Goal: Ask a question

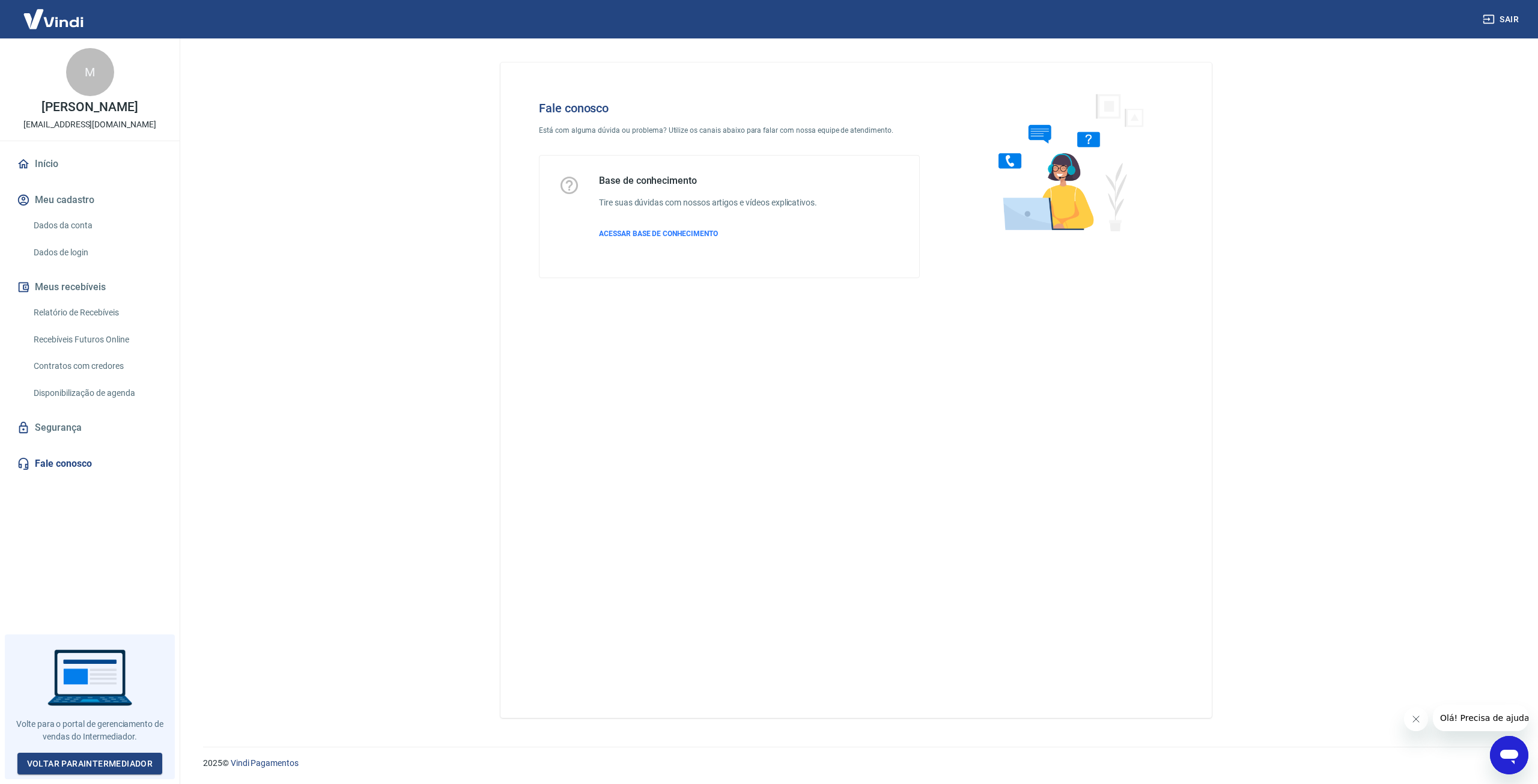
click at [1508, 754] on icon "Abrir janela de mensagens" at bounding box center [1509, 757] width 18 height 15
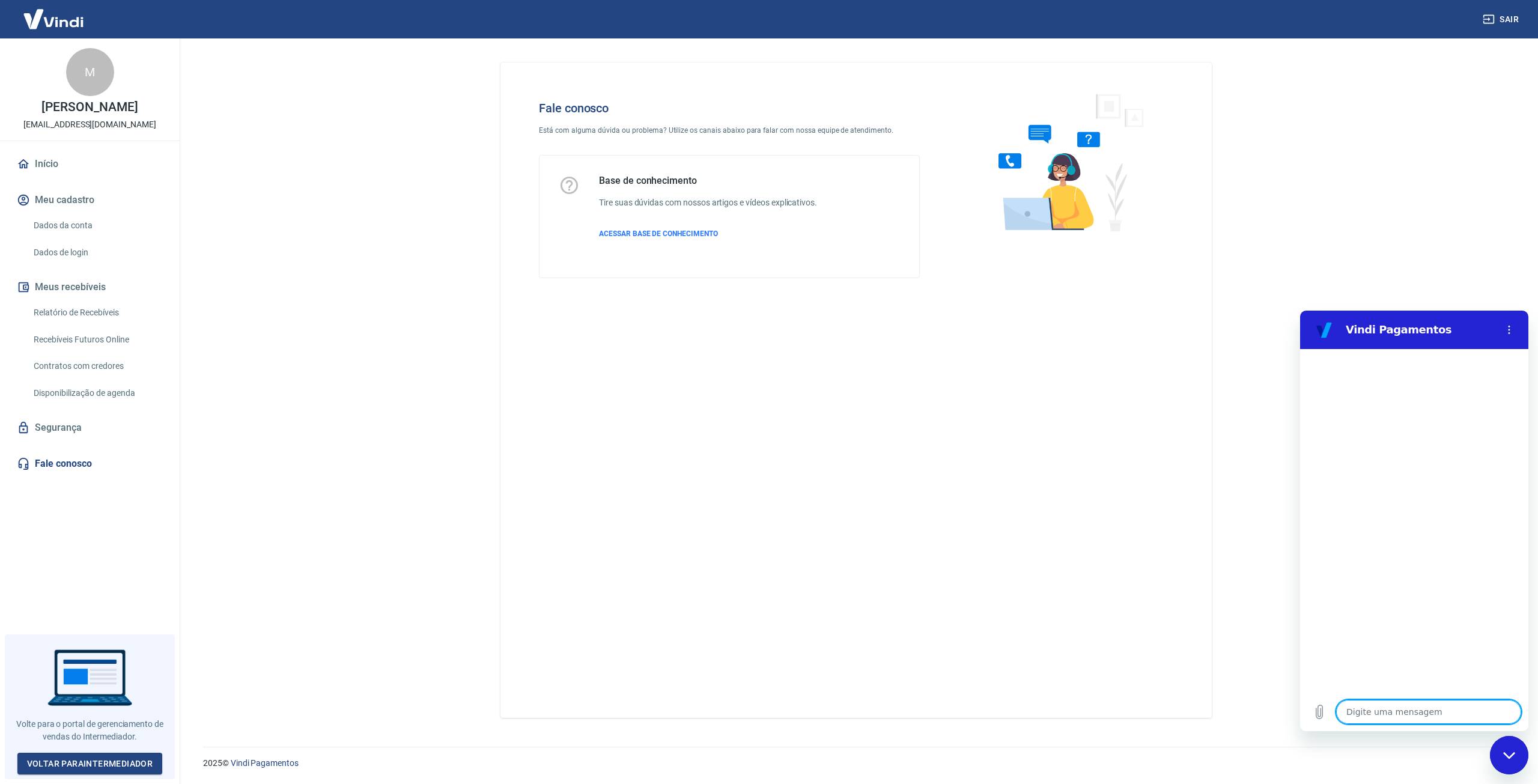
click at [1452, 713] on textarea at bounding box center [1429, 712] width 185 height 24
type textarea "f"
type textarea "x"
type textarea "fa"
type textarea "x"
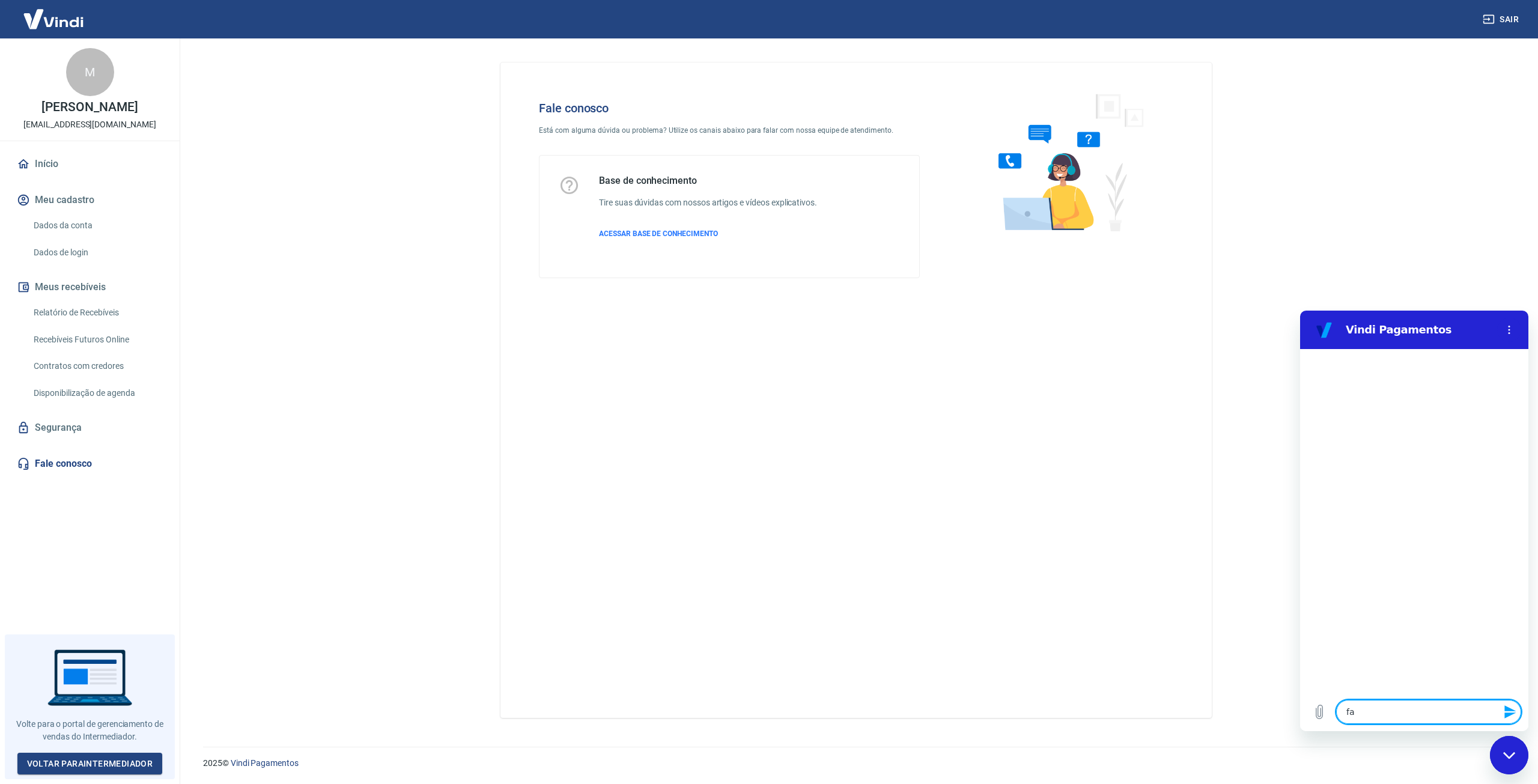
type textarea "fal"
type textarea "x"
type textarea "fala"
type textarea "x"
type textarea "falar"
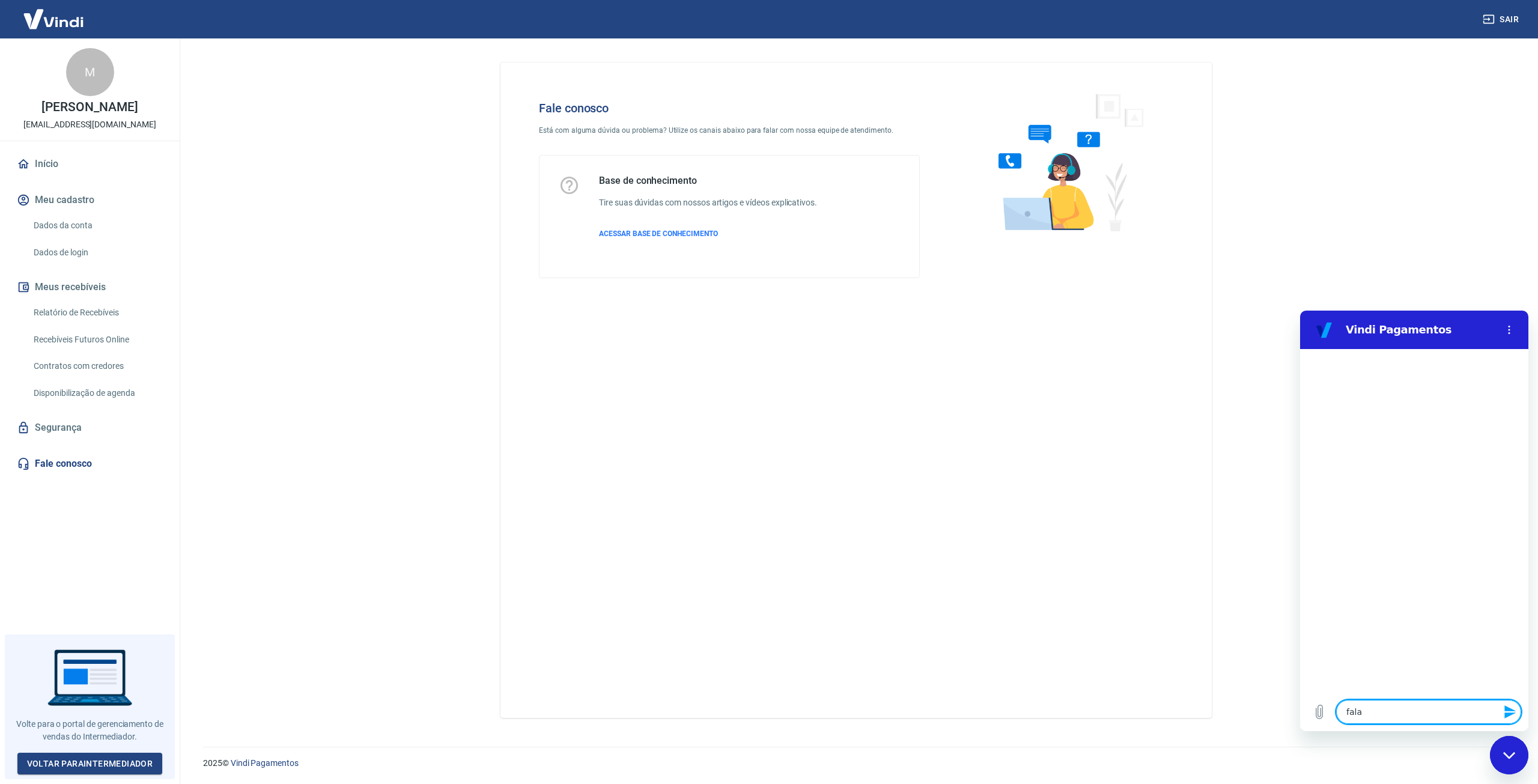
type textarea "x"
type textarea "falar"
type textarea "x"
type textarea "falar c"
type textarea "x"
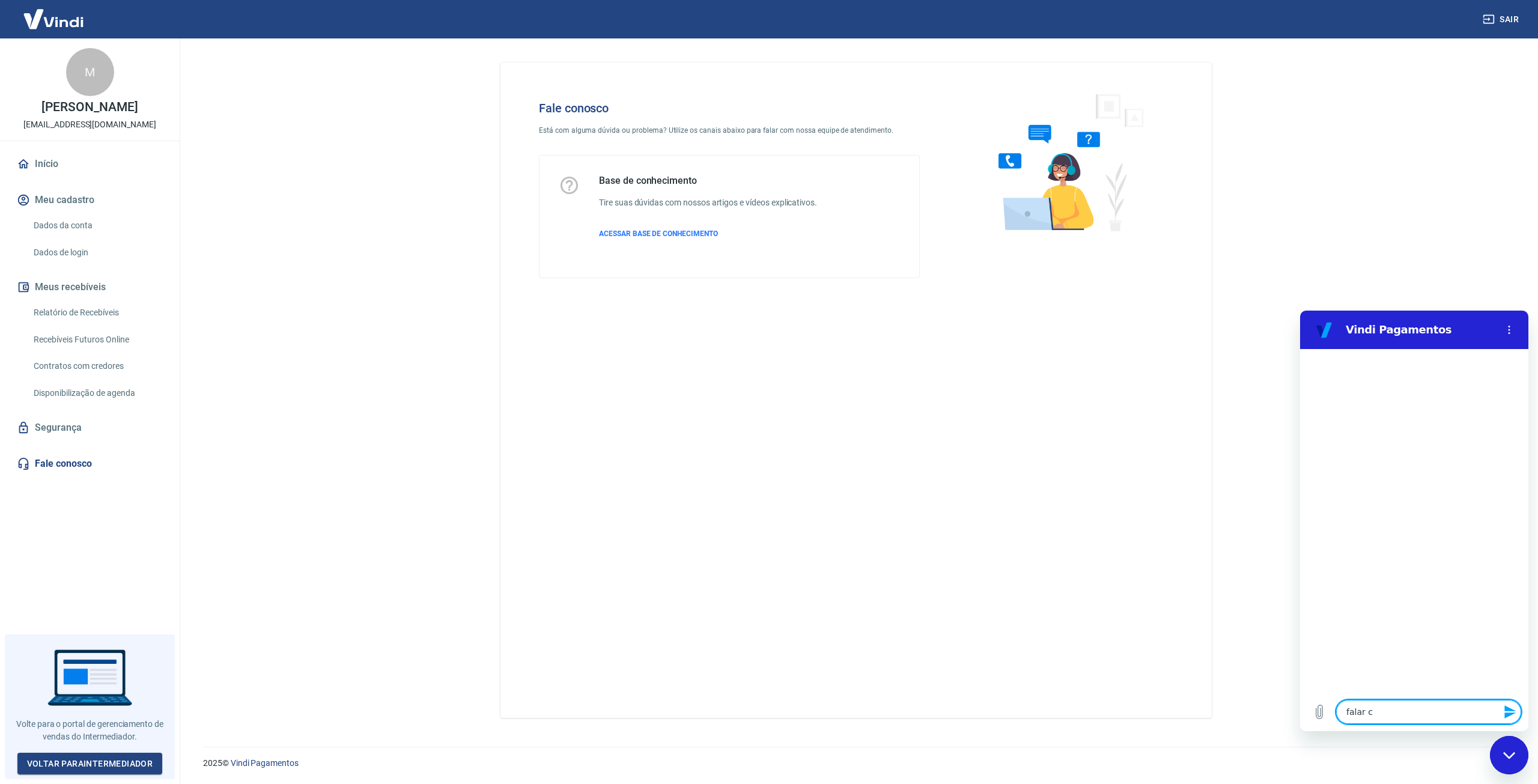
type textarea "falar co"
type textarea "x"
type textarea "falar com"
type textarea "x"
type textarea "falar com"
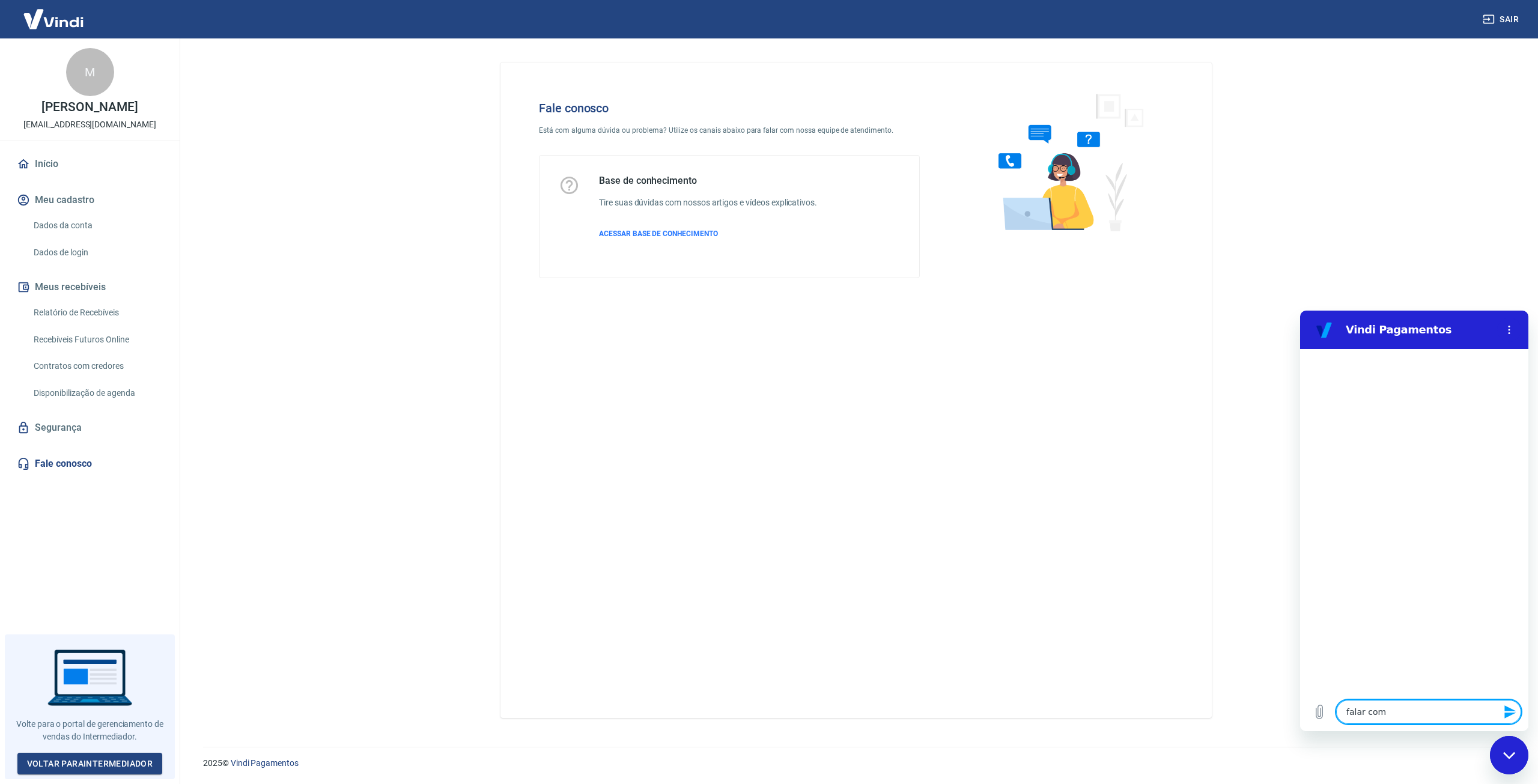
type textarea "x"
type textarea "falar com a"
type textarea "x"
type textarea "falar com at"
type textarea "x"
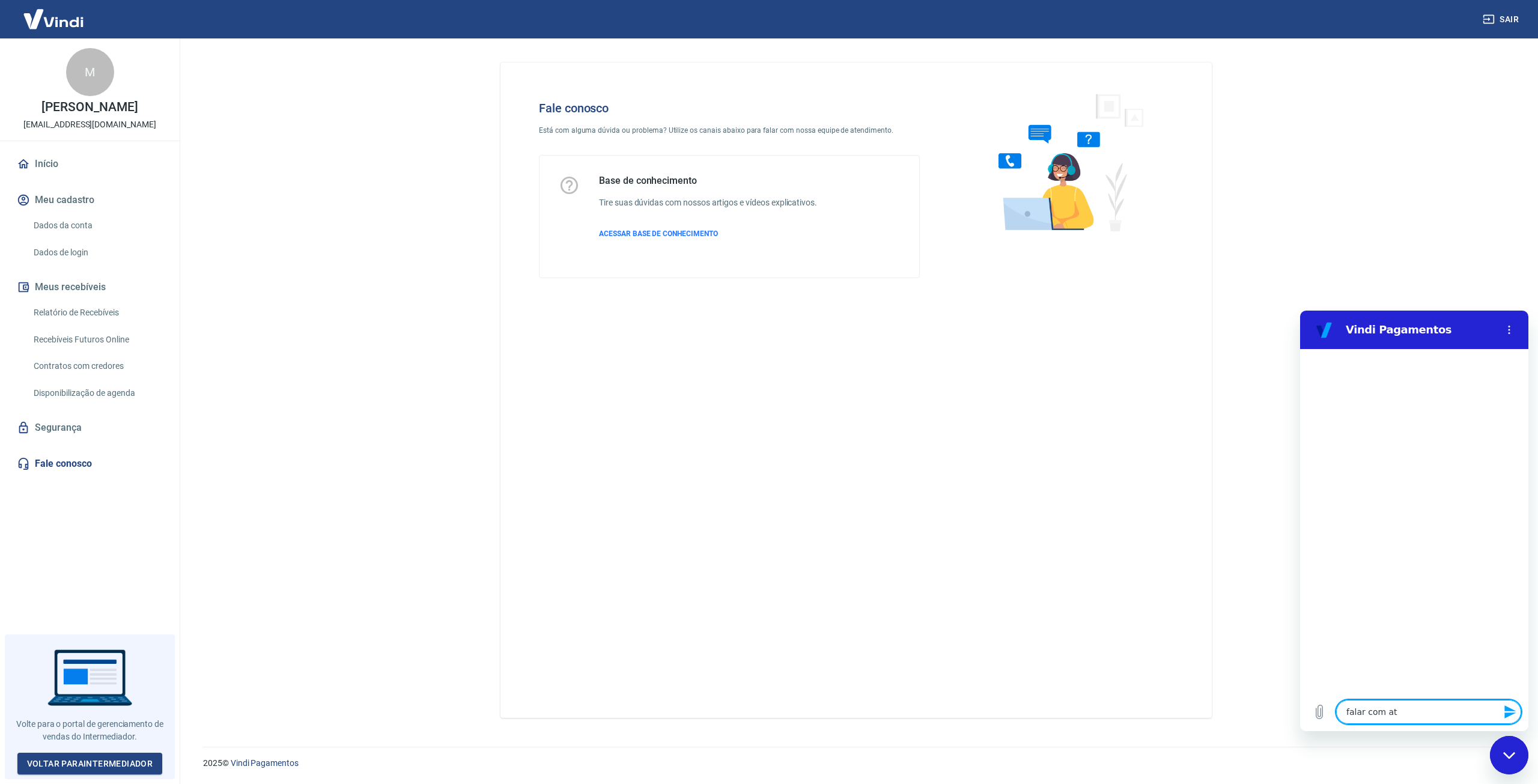
type textarea "falar com ate"
type textarea "x"
type textarea "falar com [GEOGRAPHIC_DATA]"
type textarea "x"
type textarea "falar com atend"
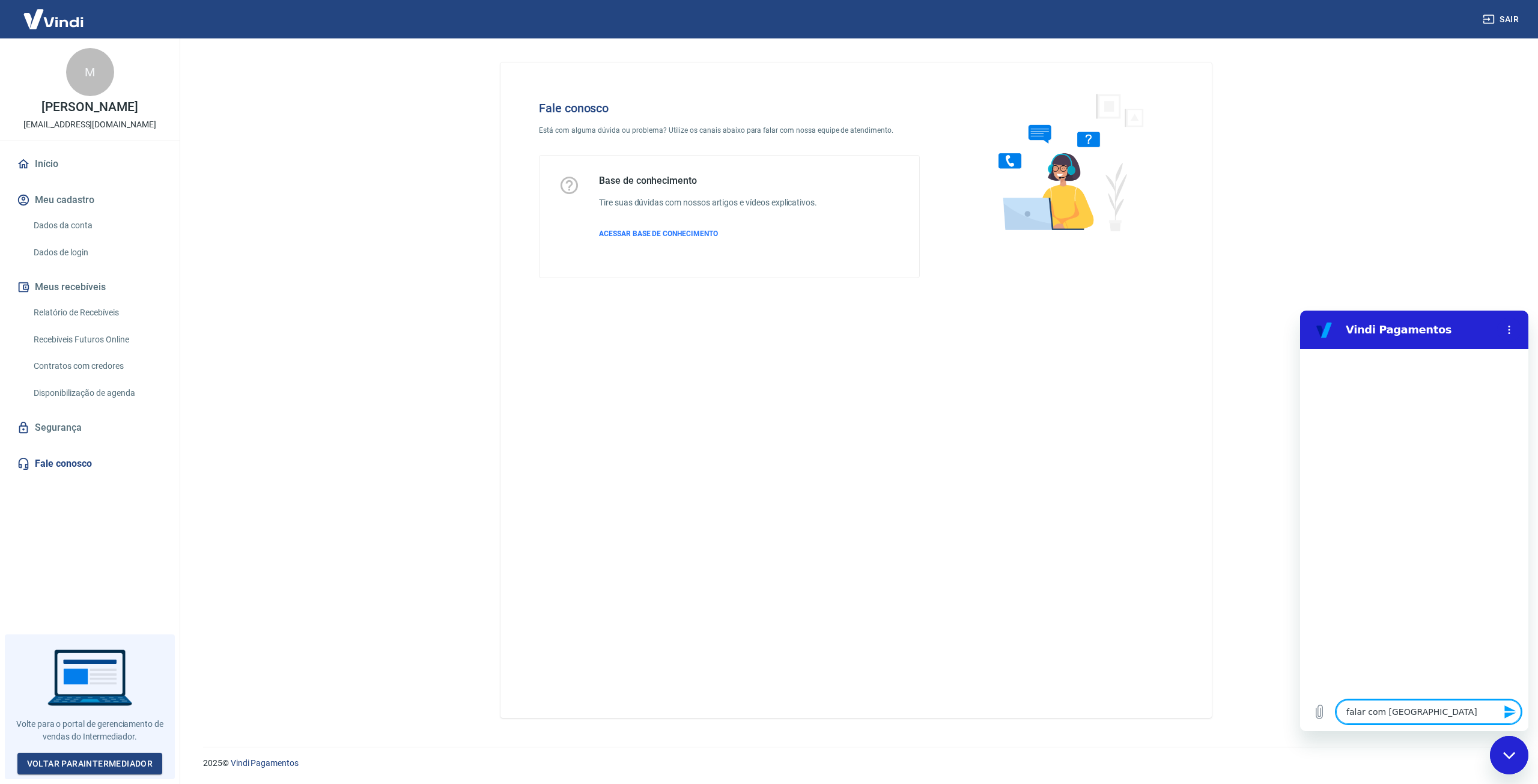
type textarea "x"
type textarea "falar com atende"
type textarea "x"
type textarea "falar com atenden"
type textarea "x"
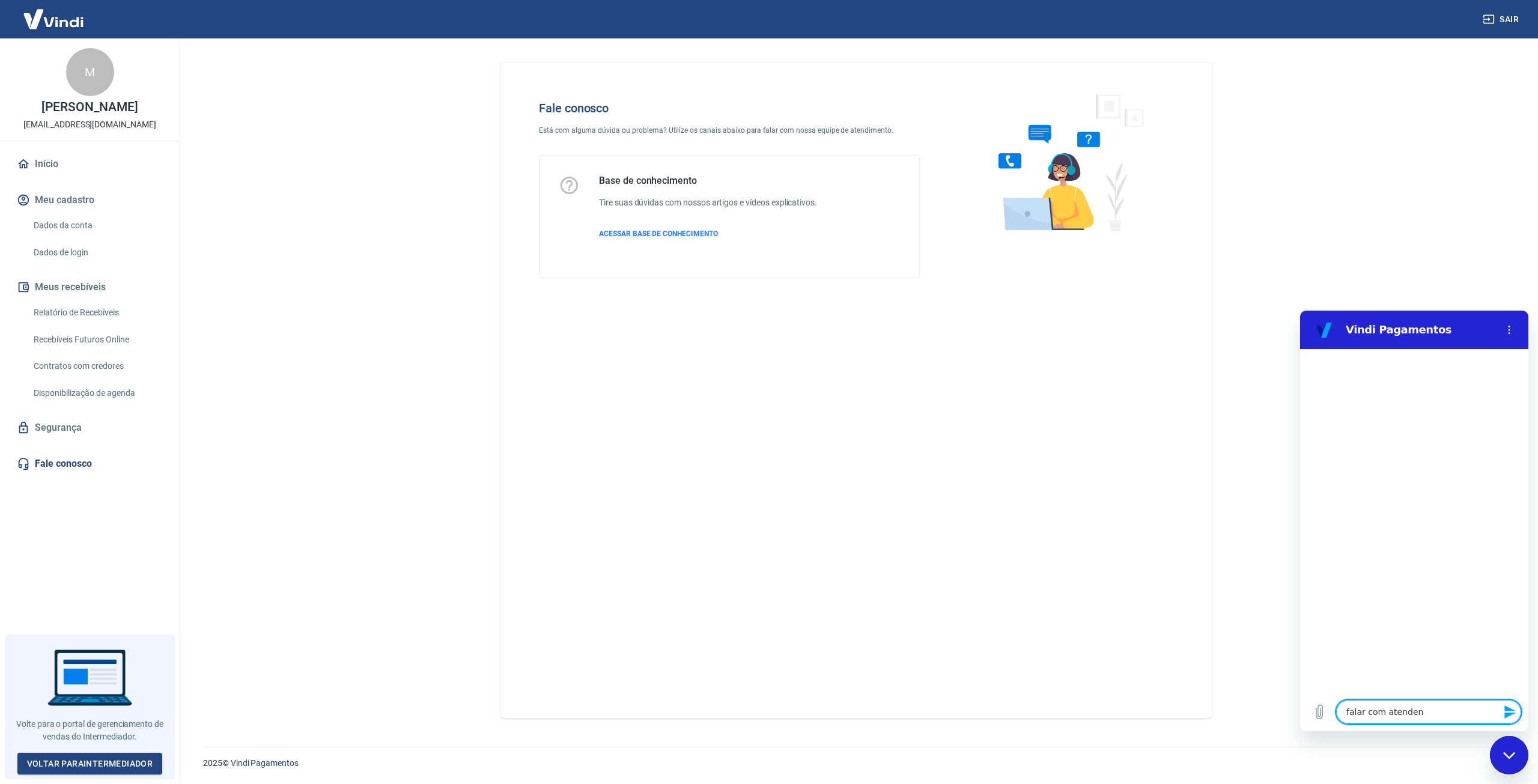
type textarea "falar com atendent"
type textarea "x"
type textarea "falar com atendente"
type textarea "x"
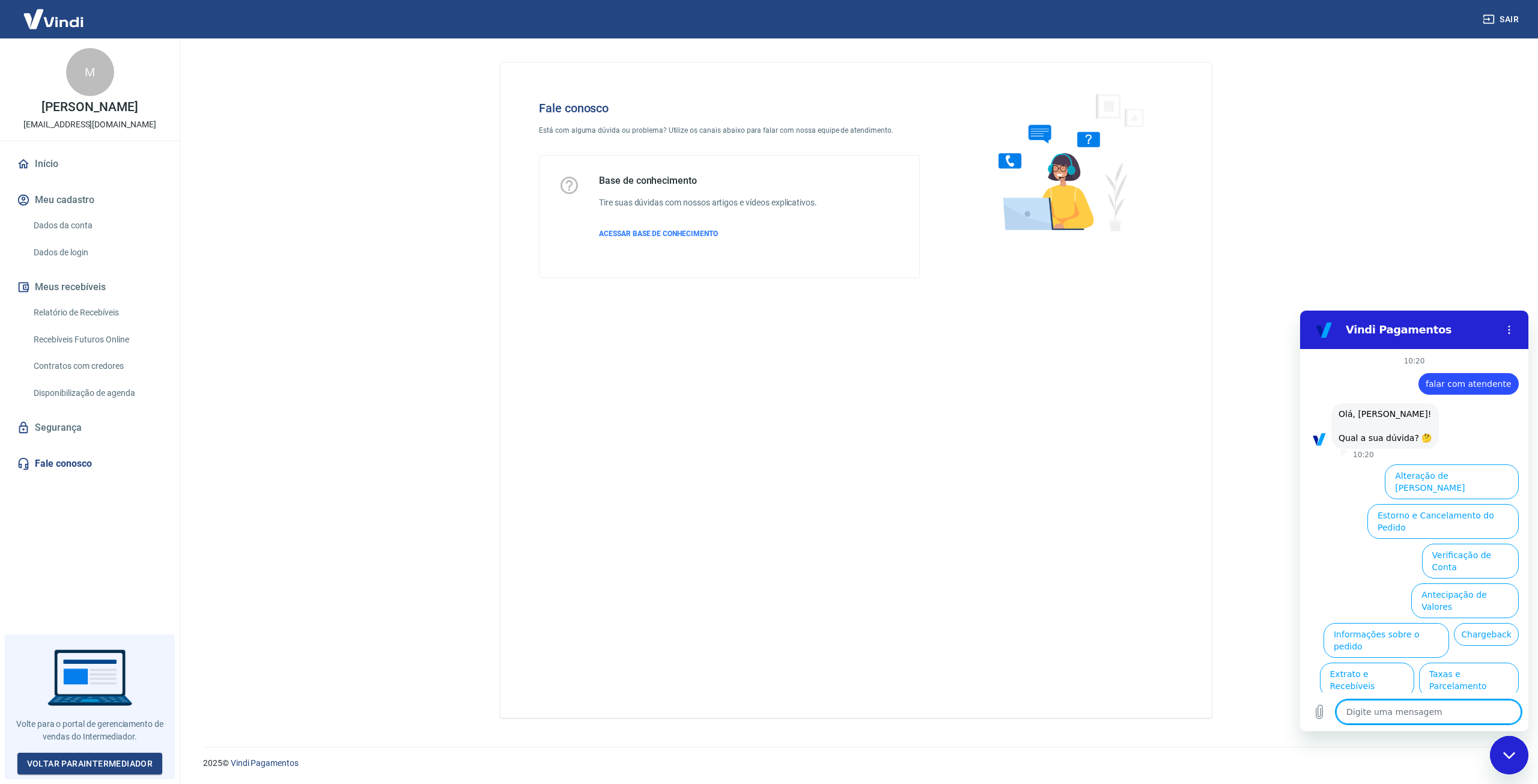
click at [1371, 623] on button "Informações sobre o pedido" at bounding box center [1386, 640] width 126 height 35
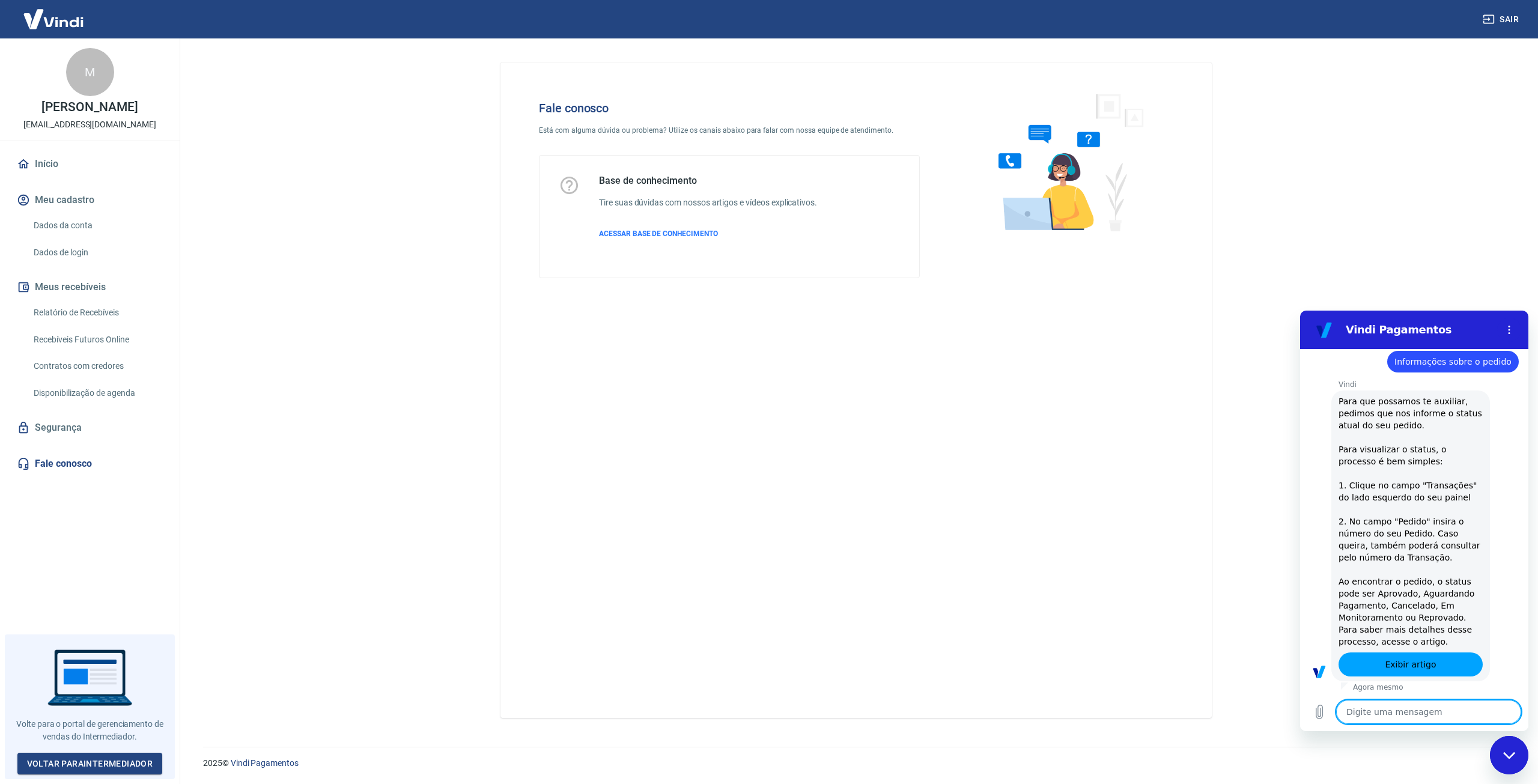
type textarea "x"
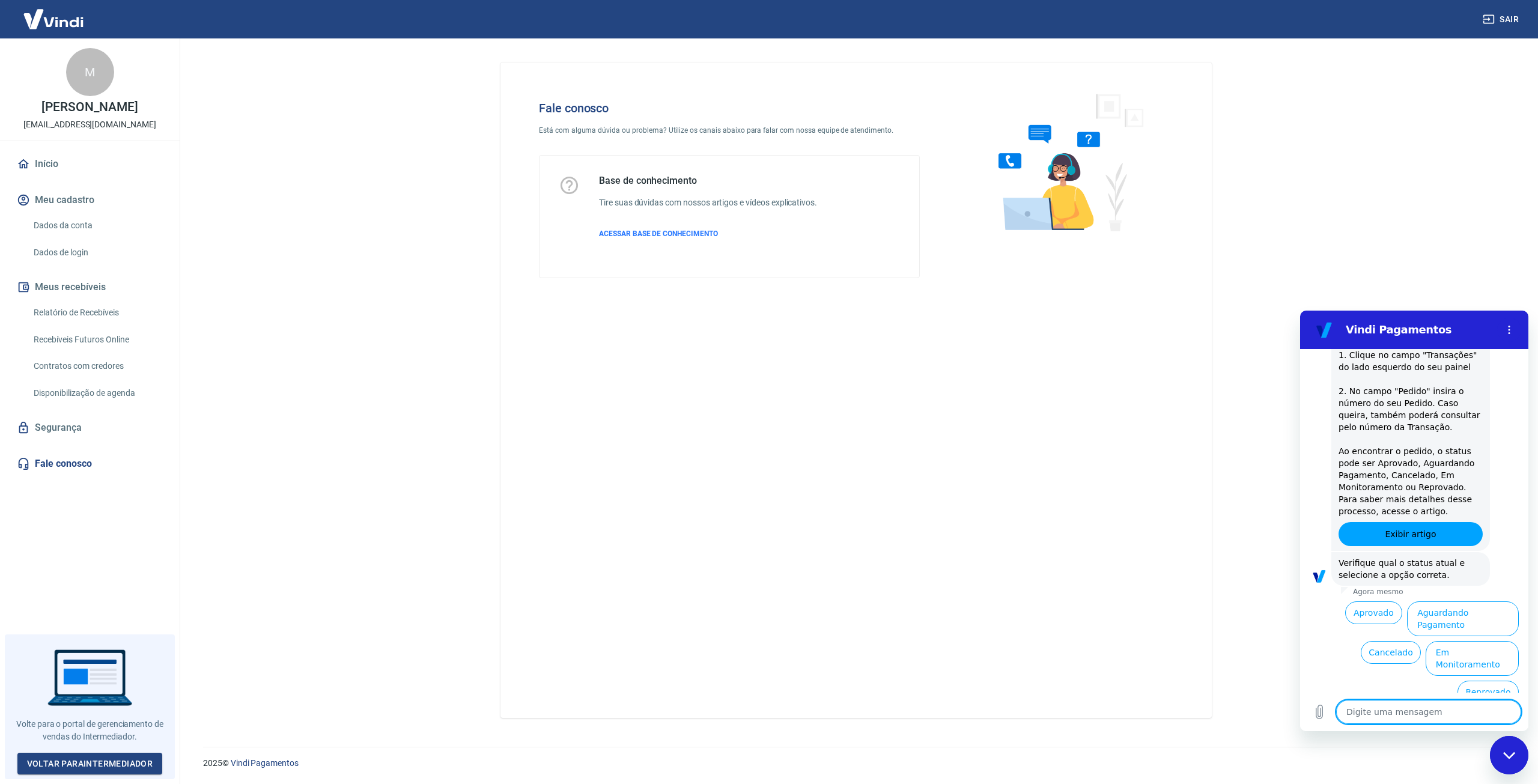
scroll to position [236, 0]
click at [1391, 710] on textarea at bounding box center [1429, 712] width 185 height 24
type textarea "f"
type textarea "x"
type textarea "fa"
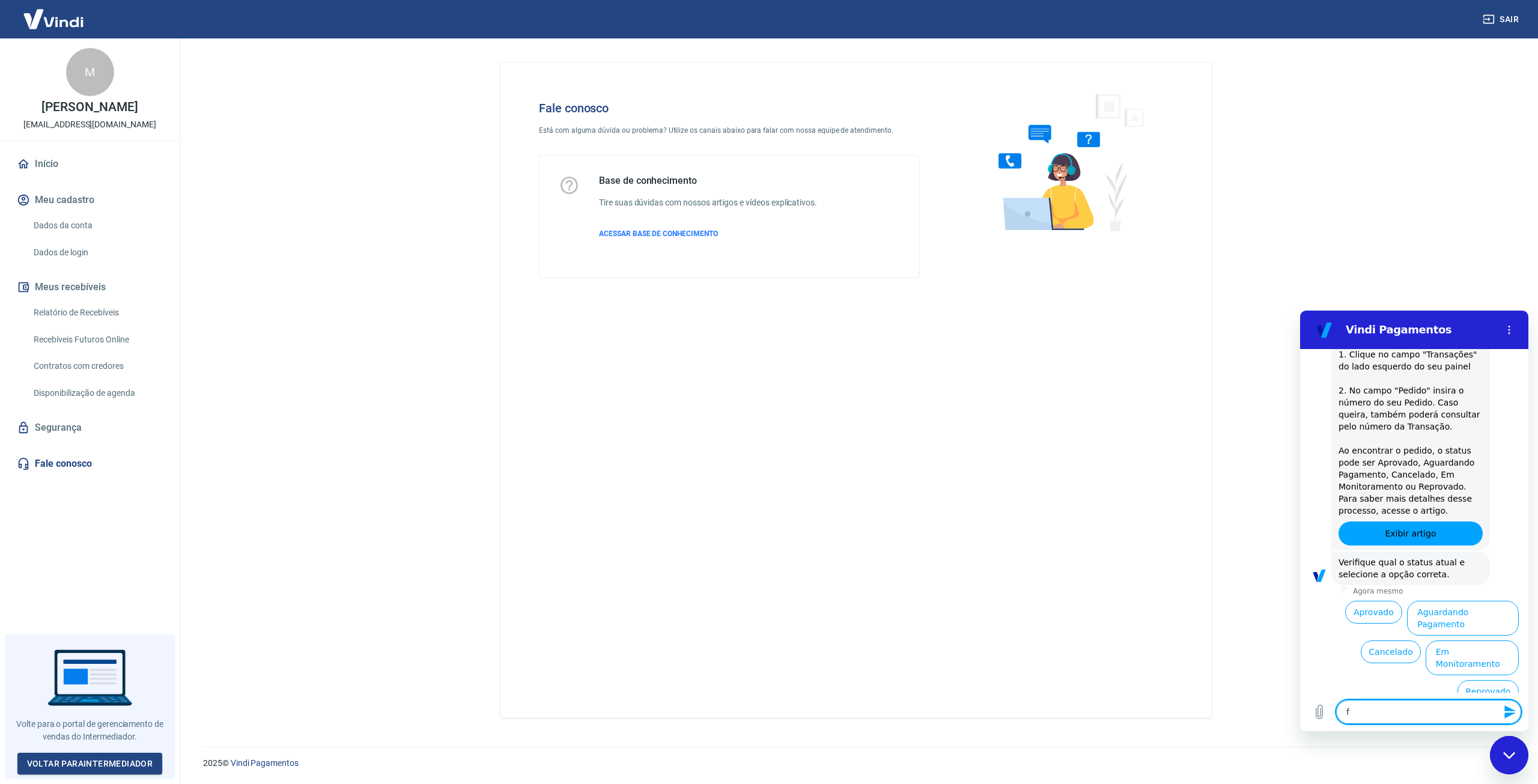
type textarea "x"
type textarea "fal"
type textarea "x"
type textarea "fala"
type textarea "x"
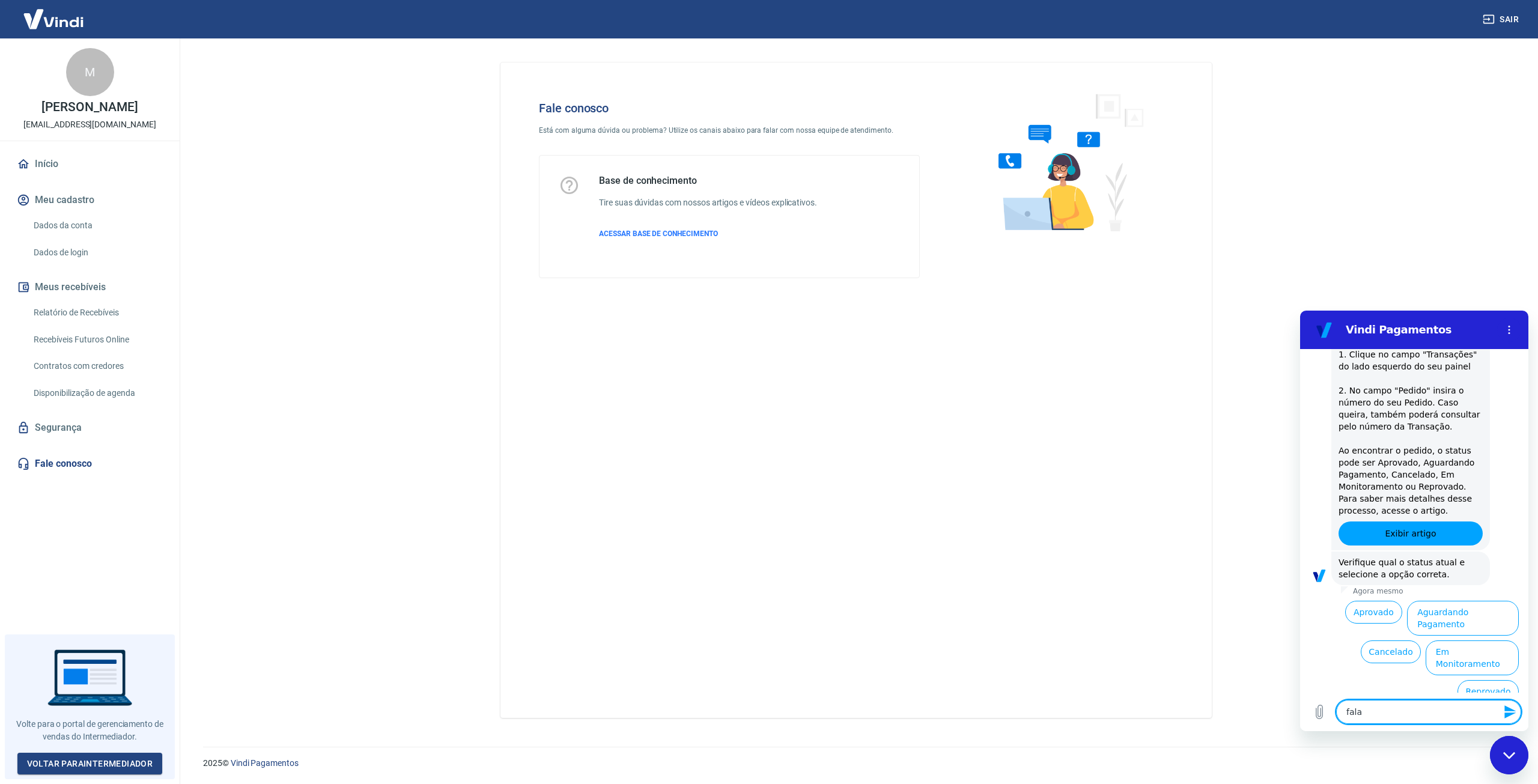
type textarea "falar"
type textarea "x"
type textarea "falar"
type textarea "x"
type textarea "falar a"
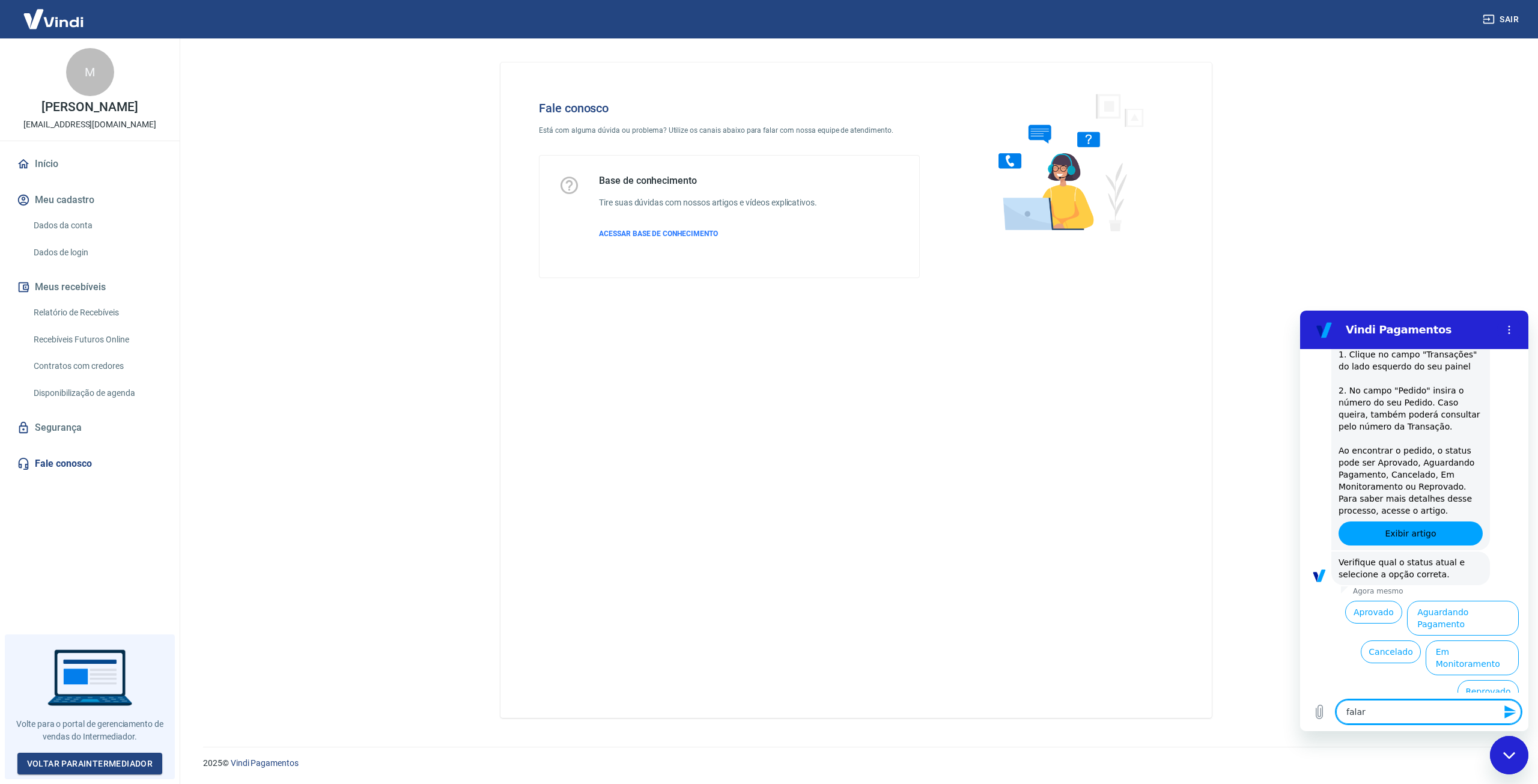
type textarea "x"
type textarea "falar"
type textarea "x"
type textarea "falar c"
type textarea "x"
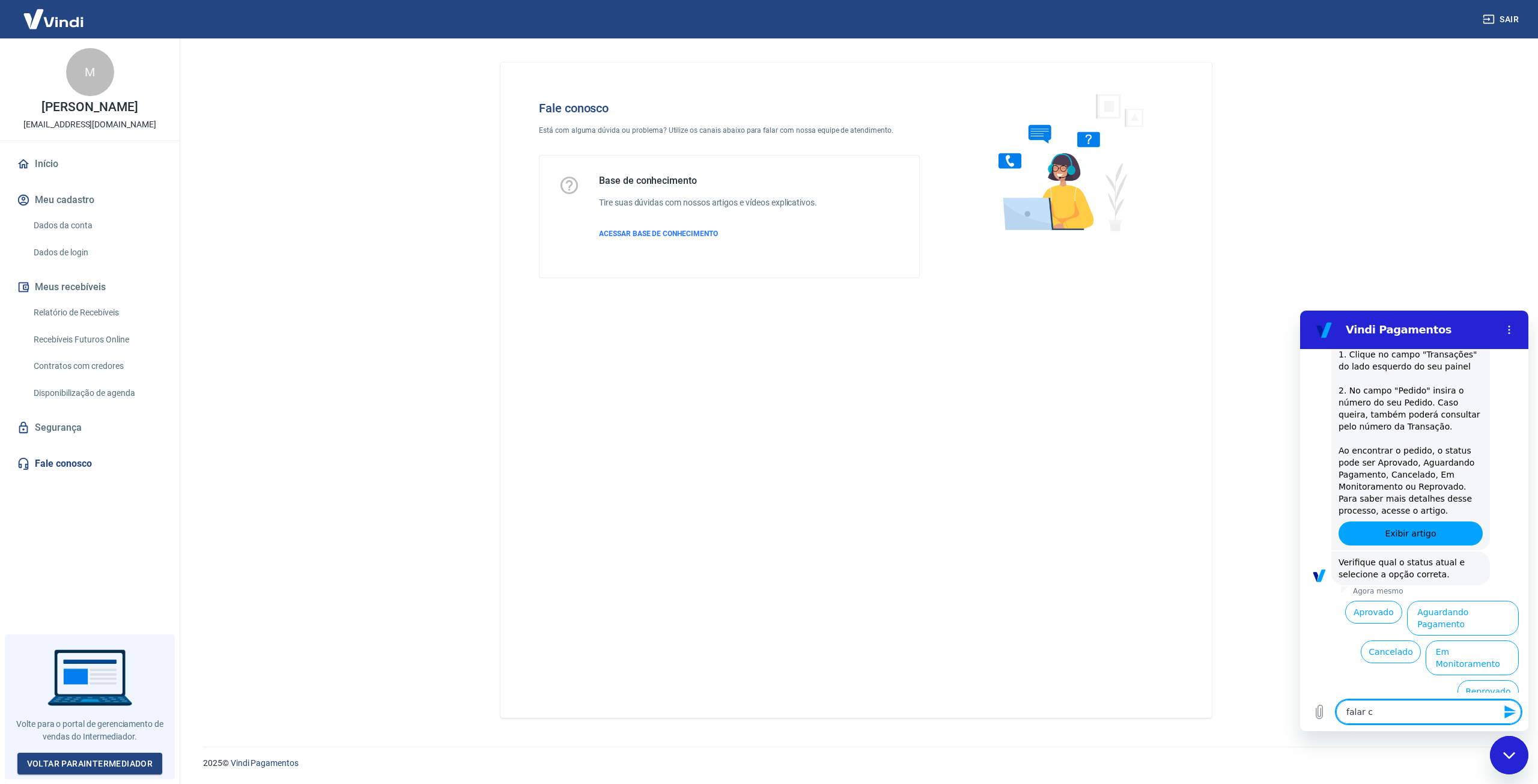
type textarea "falar co"
type textarea "x"
type textarea "falar com"
type textarea "x"
type textarea "falar com"
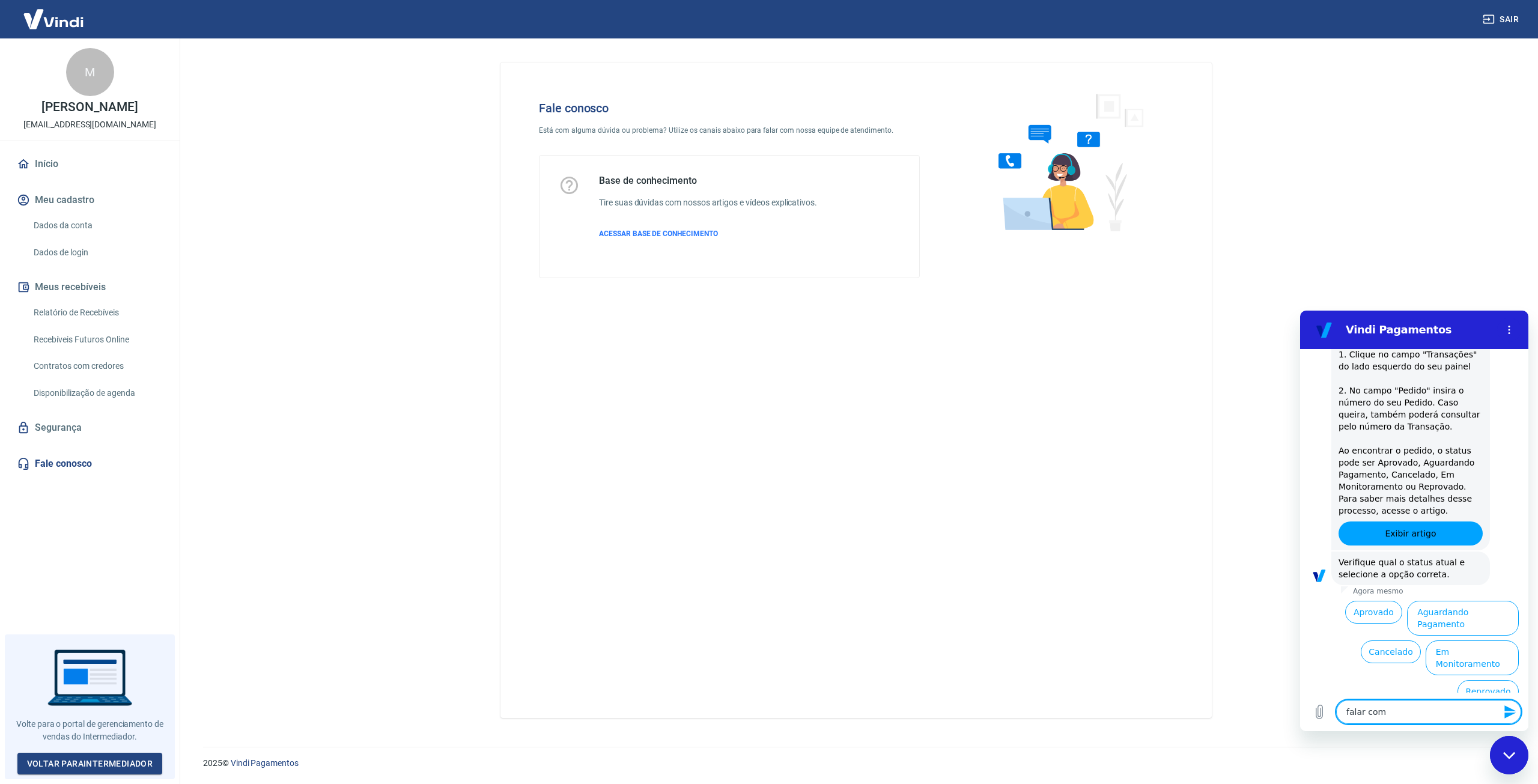
type textarea "x"
type textarea "falar com h"
type textarea "x"
type textarea "falar com hu"
type textarea "x"
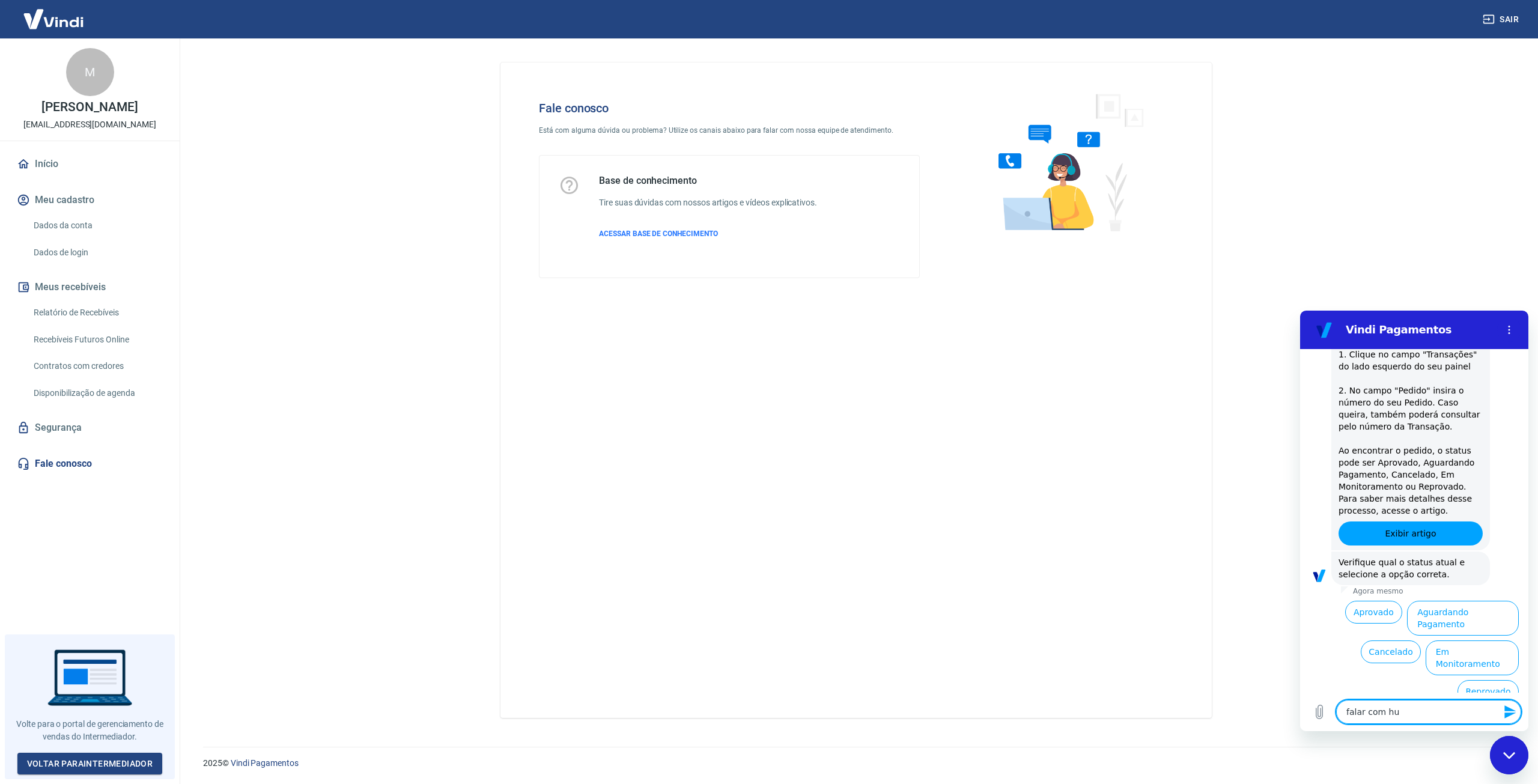
type textarea "falar com hum"
type textarea "x"
type textarea "falar com huma"
type textarea "x"
type textarea "falar com human"
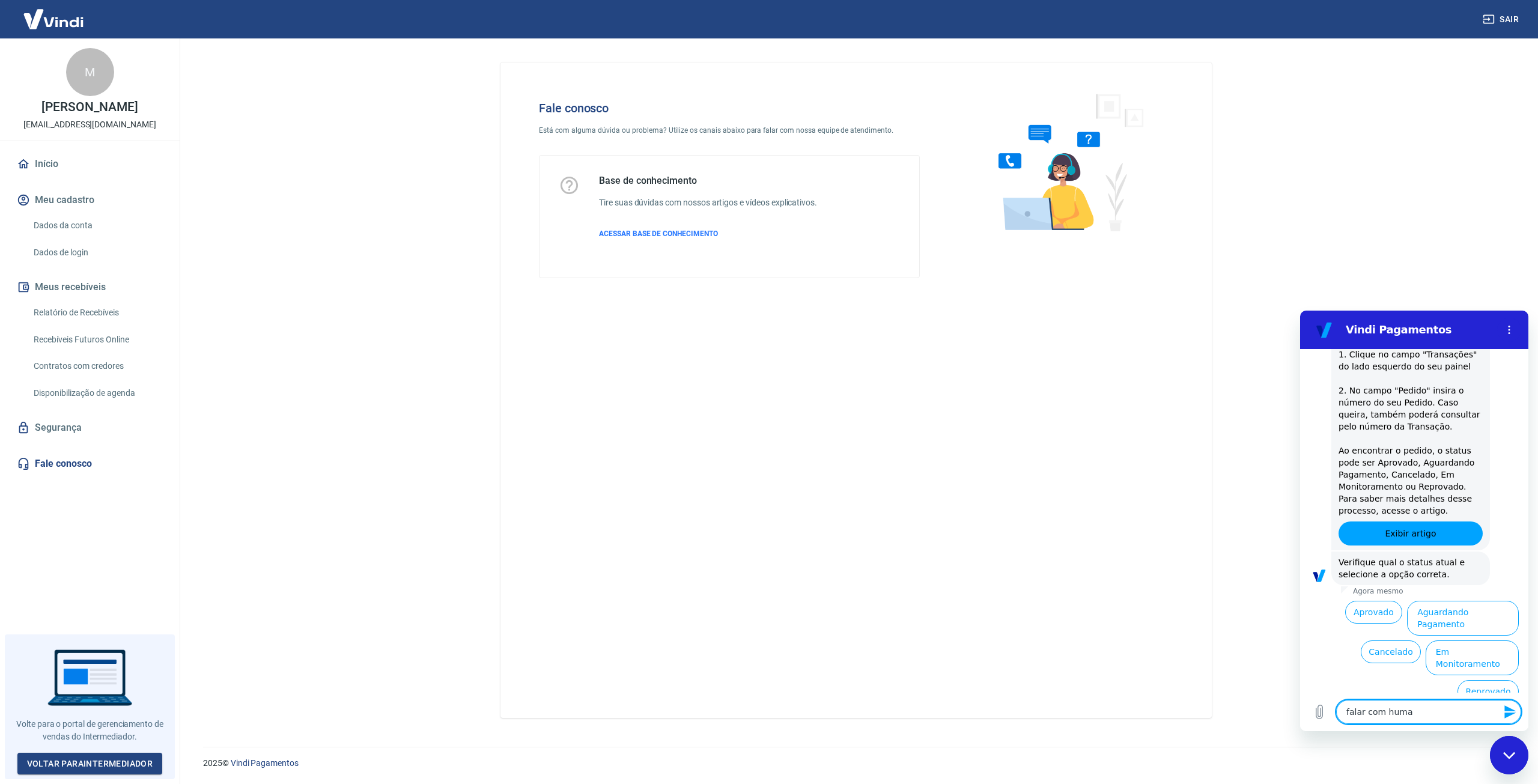
type textarea "x"
type textarea "falar com humano"
type textarea "x"
type textarea "falar com human"
type textarea "x"
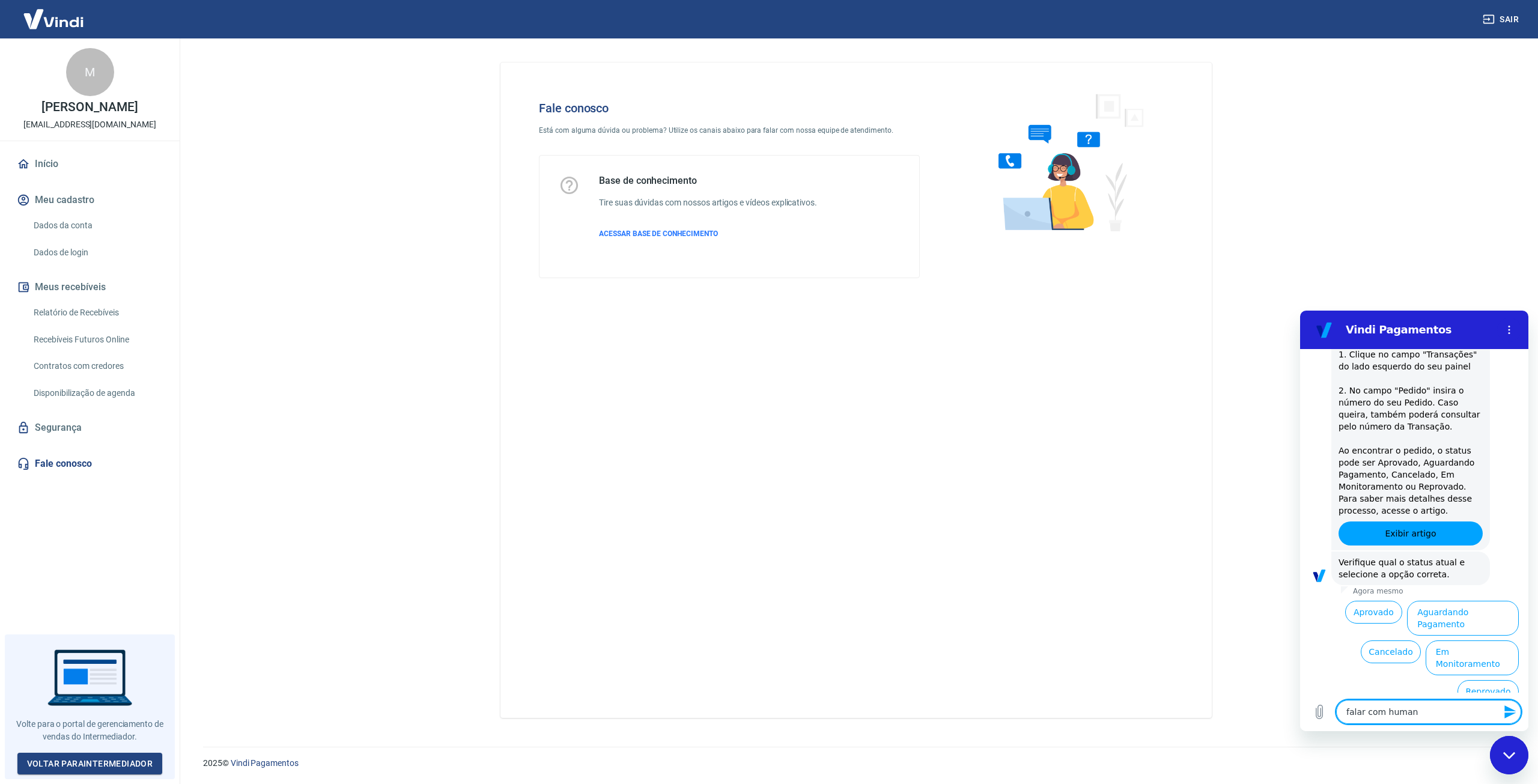
type textarea "falar com huma"
type textarea "x"
type textarea "falar com human"
type textarea "x"
type textarea "falar com humano"
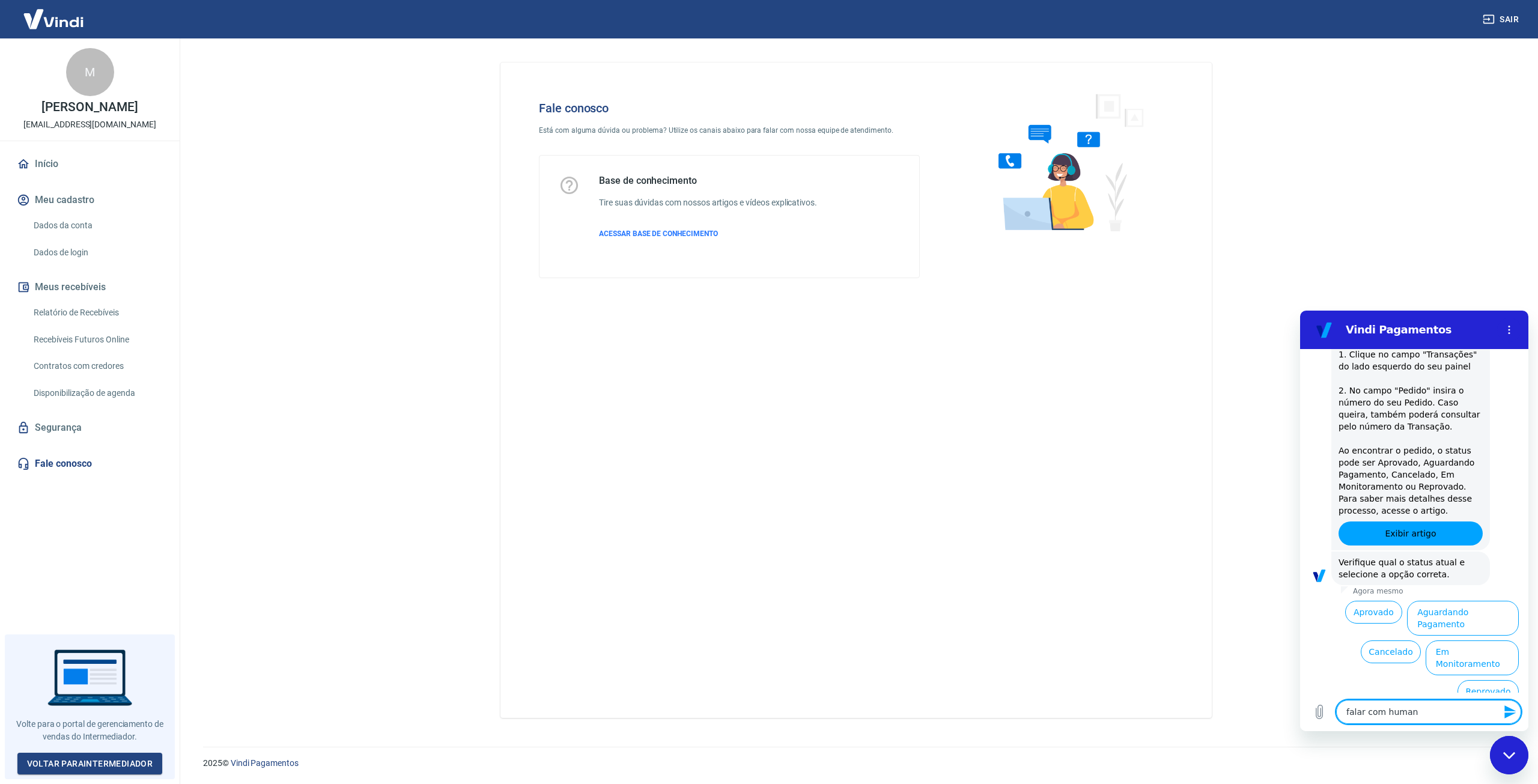
type textarea "x"
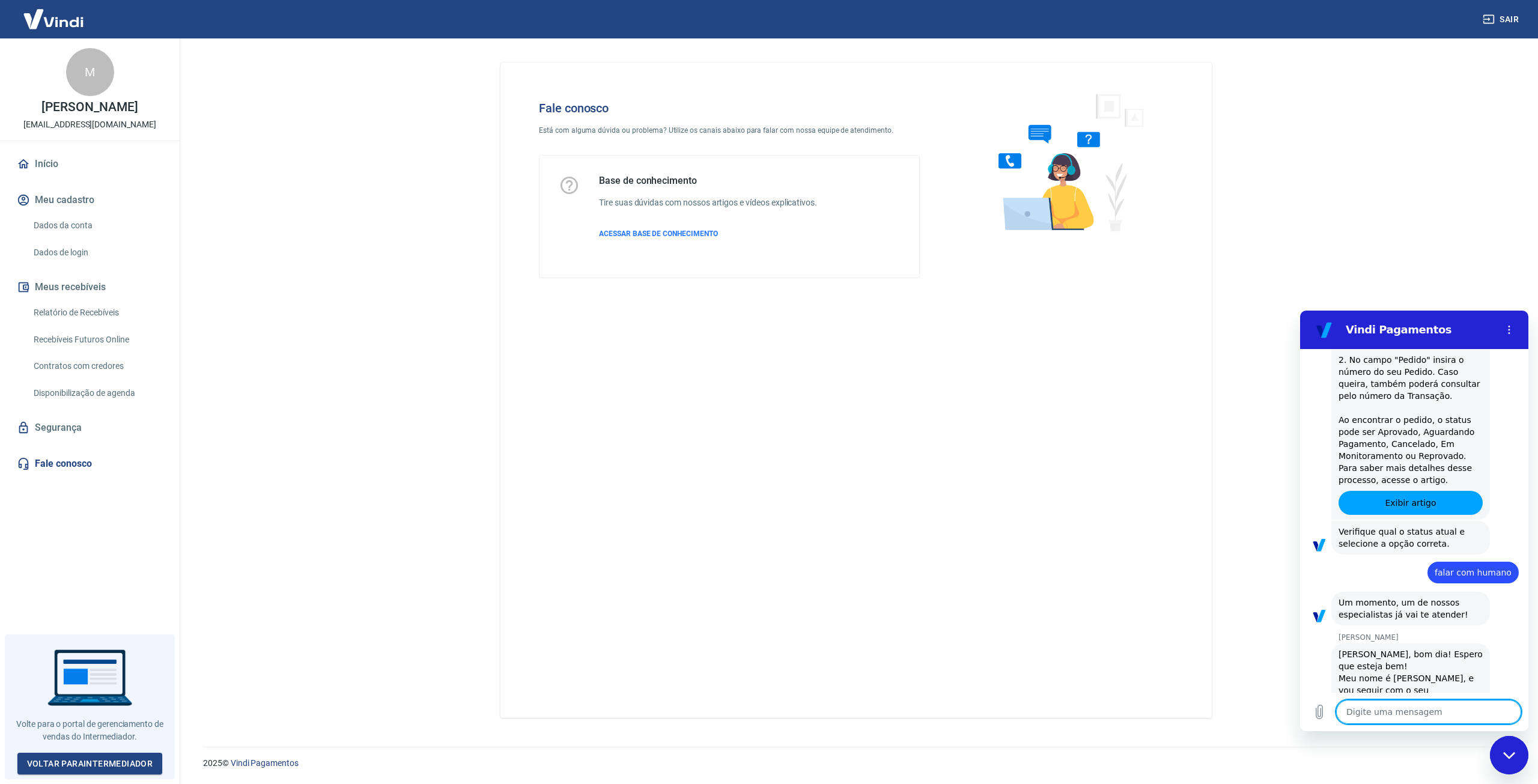
scroll to position [301, 0]
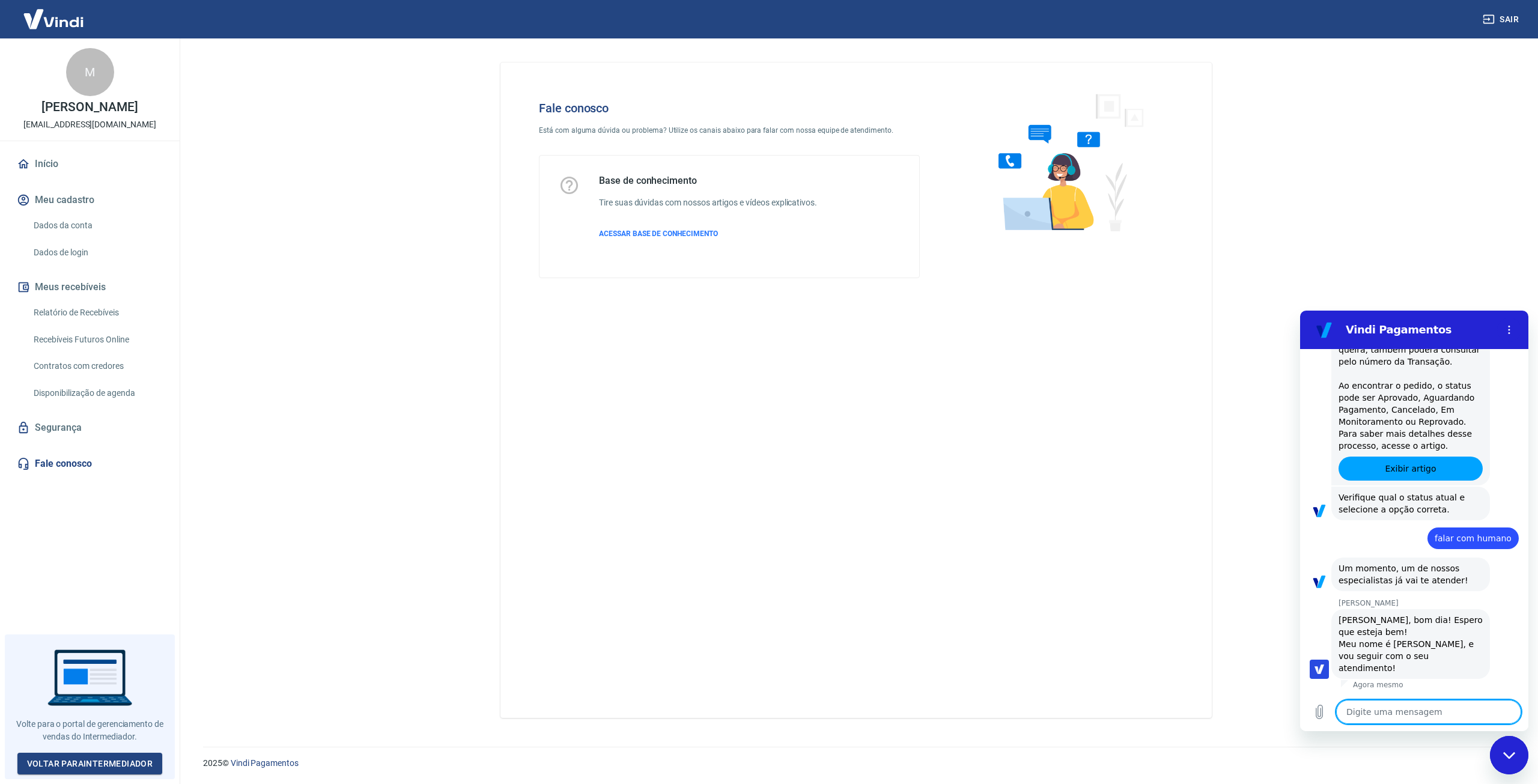
type textarea "x"
click at [1437, 713] on textarea at bounding box center [1429, 712] width 185 height 24
type textarea "b"
type textarea "x"
type textarea "bo"
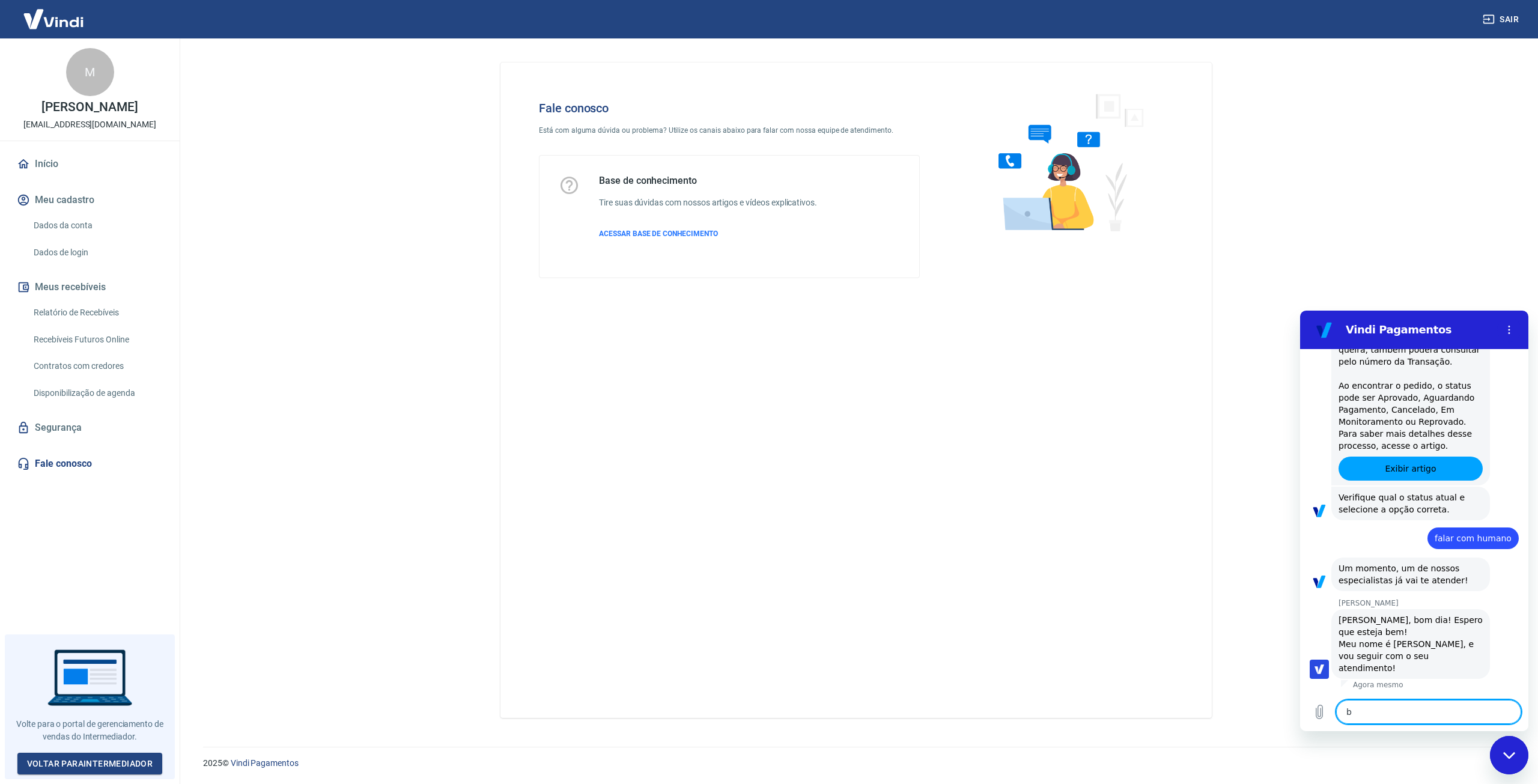
type textarea "x"
type textarea "bom"
type textarea "x"
type textarea "bom"
type textarea "x"
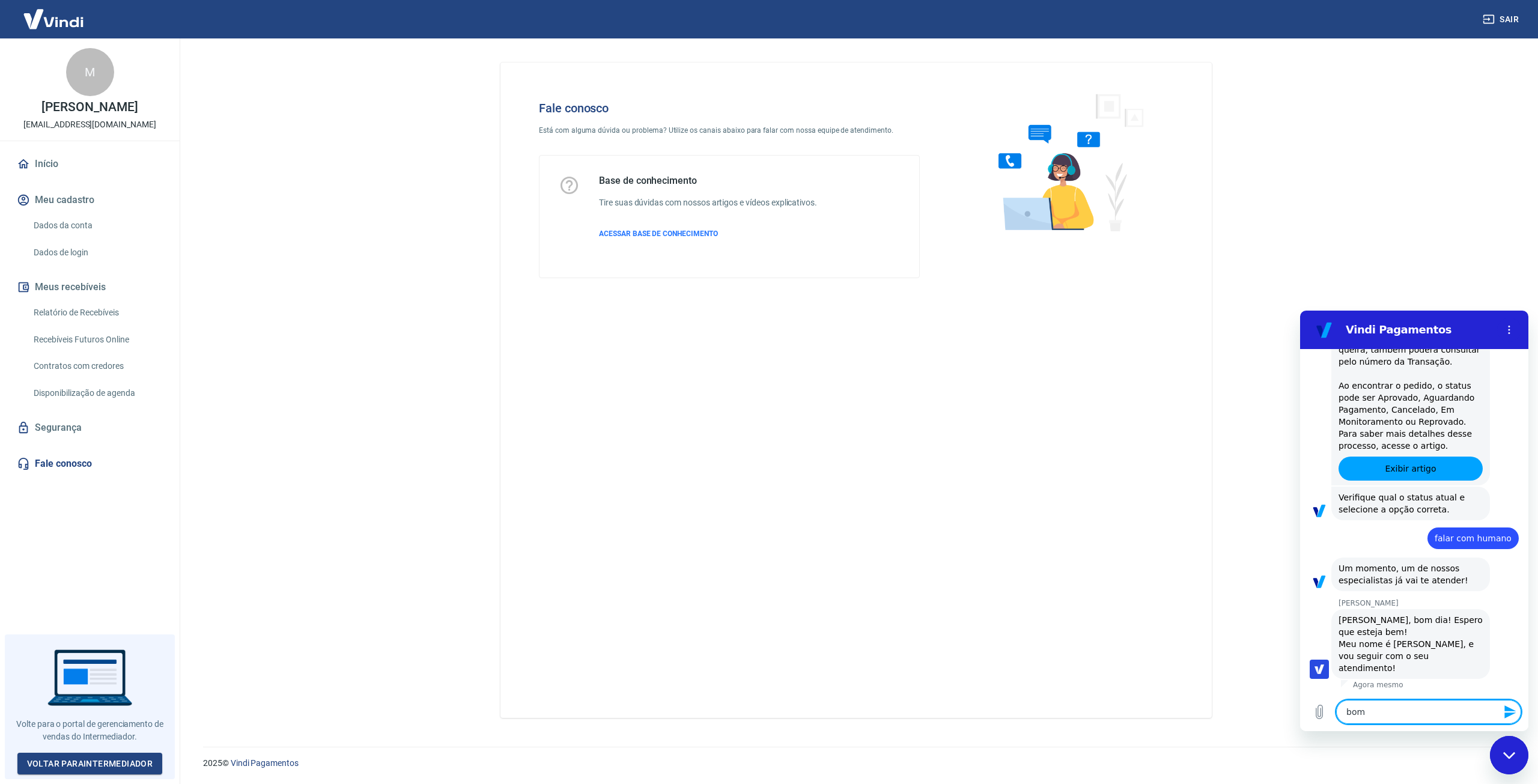
type textarea "bom d"
type textarea "x"
type textarea "bom di"
type textarea "x"
type textarea "bom dia"
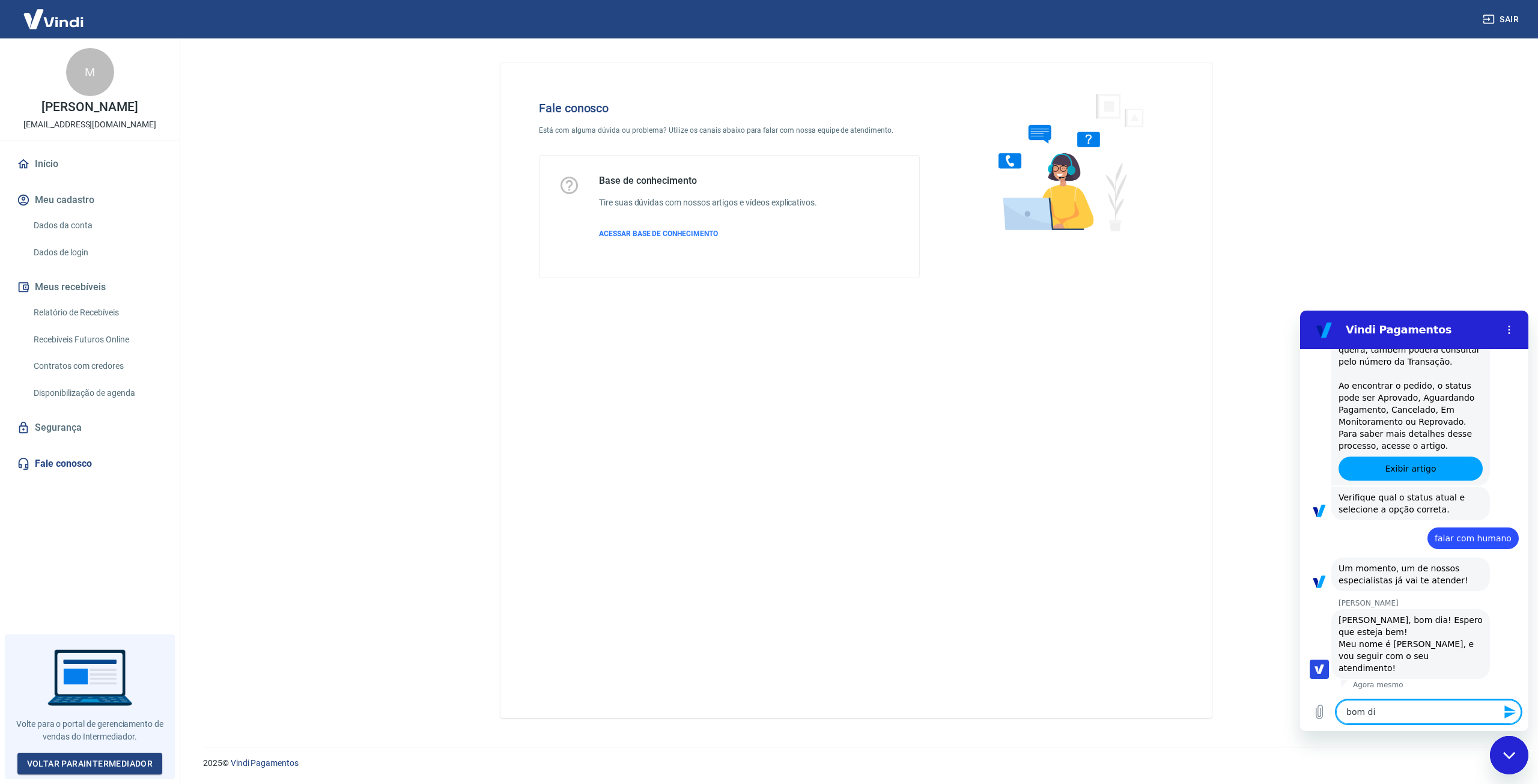
type textarea "x"
type textarea "bom dia,"
type textarea "x"
type textarea "bom dia,"
type textarea "x"
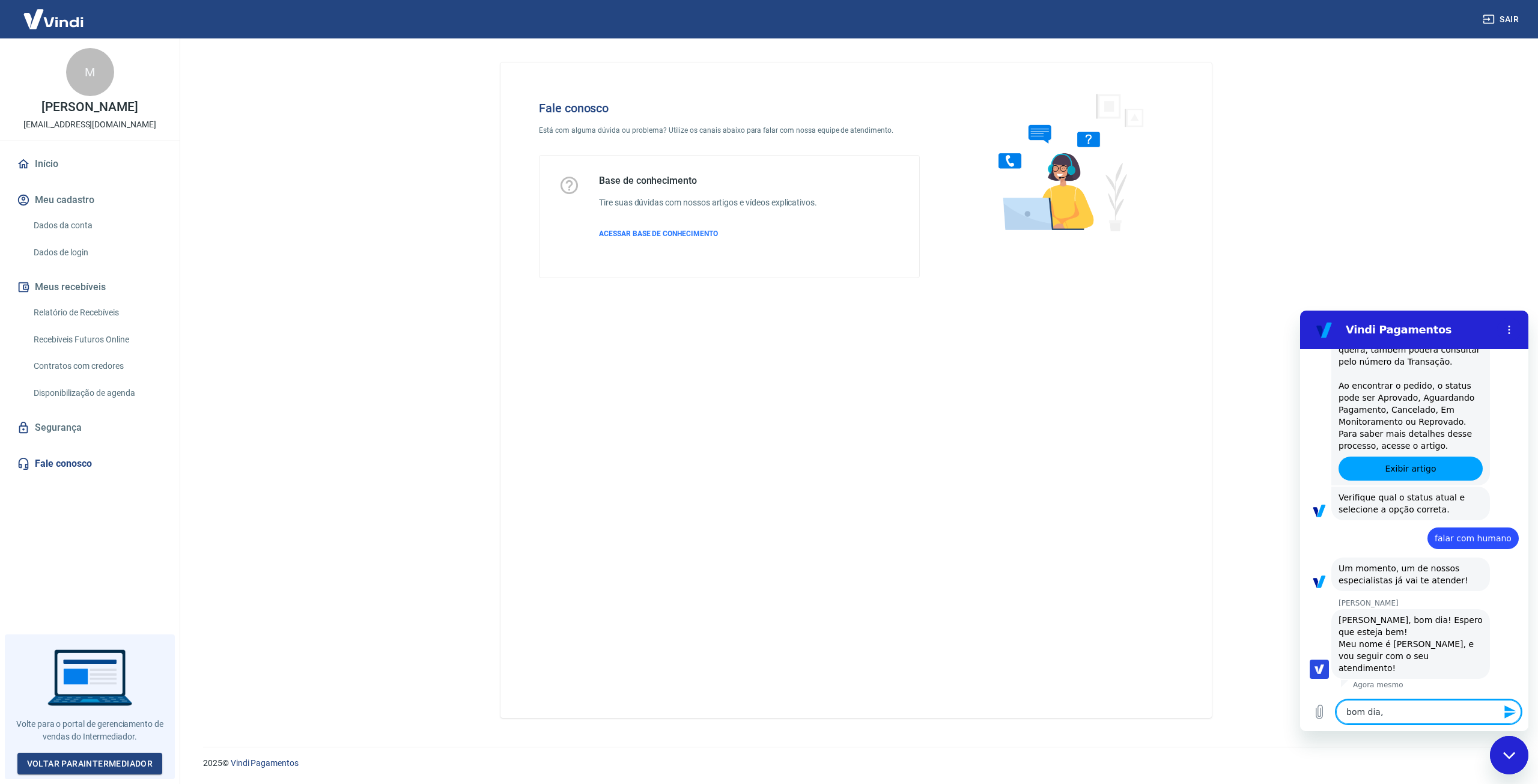
type textarea "bom dia, N"
type textarea "x"
type textarea "bom dia, Na"
type textarea "x"
type textarea "bom dia, Nan"
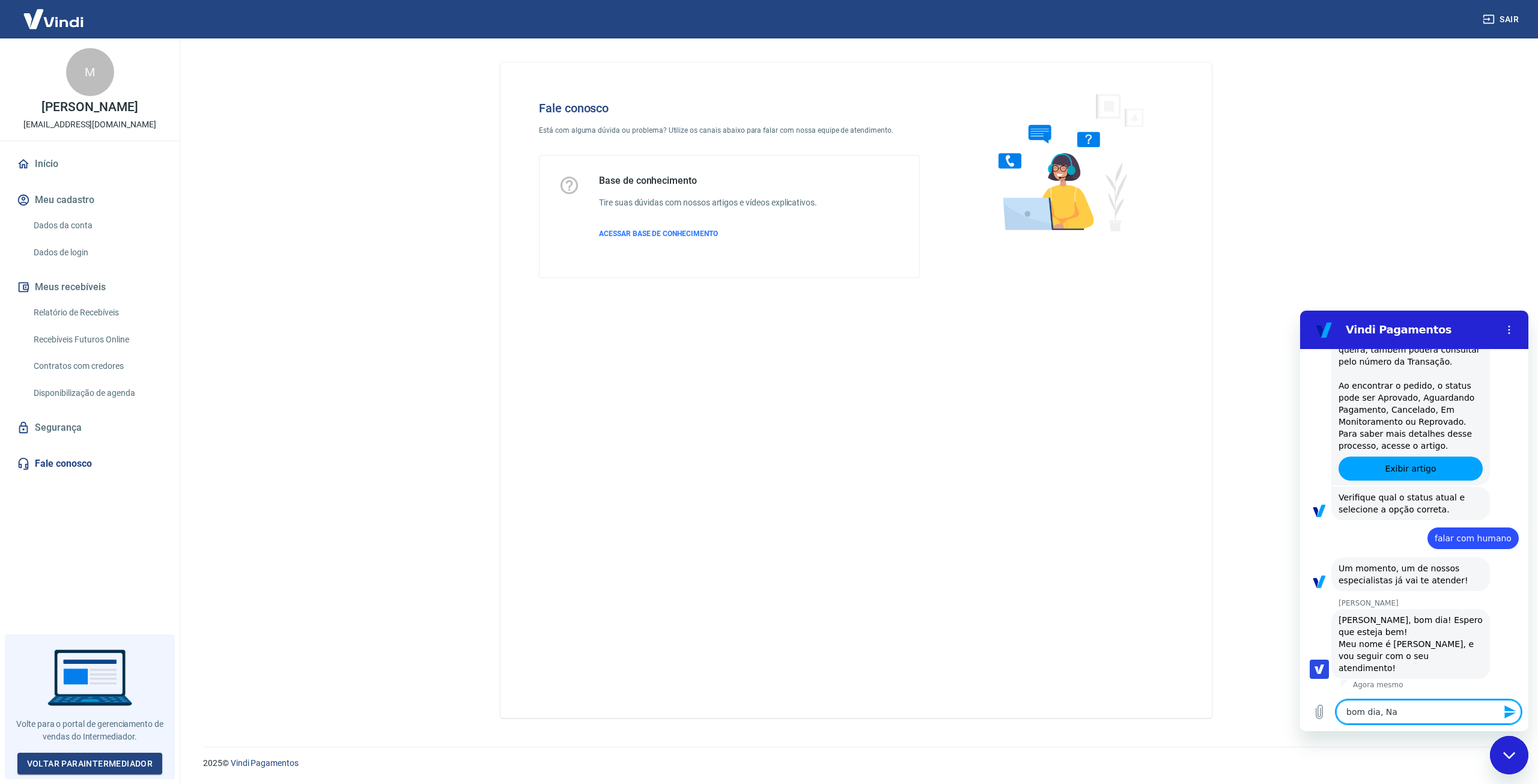
type textarea "x"
type textarea "bom dia, Nani"
type textarea "x"
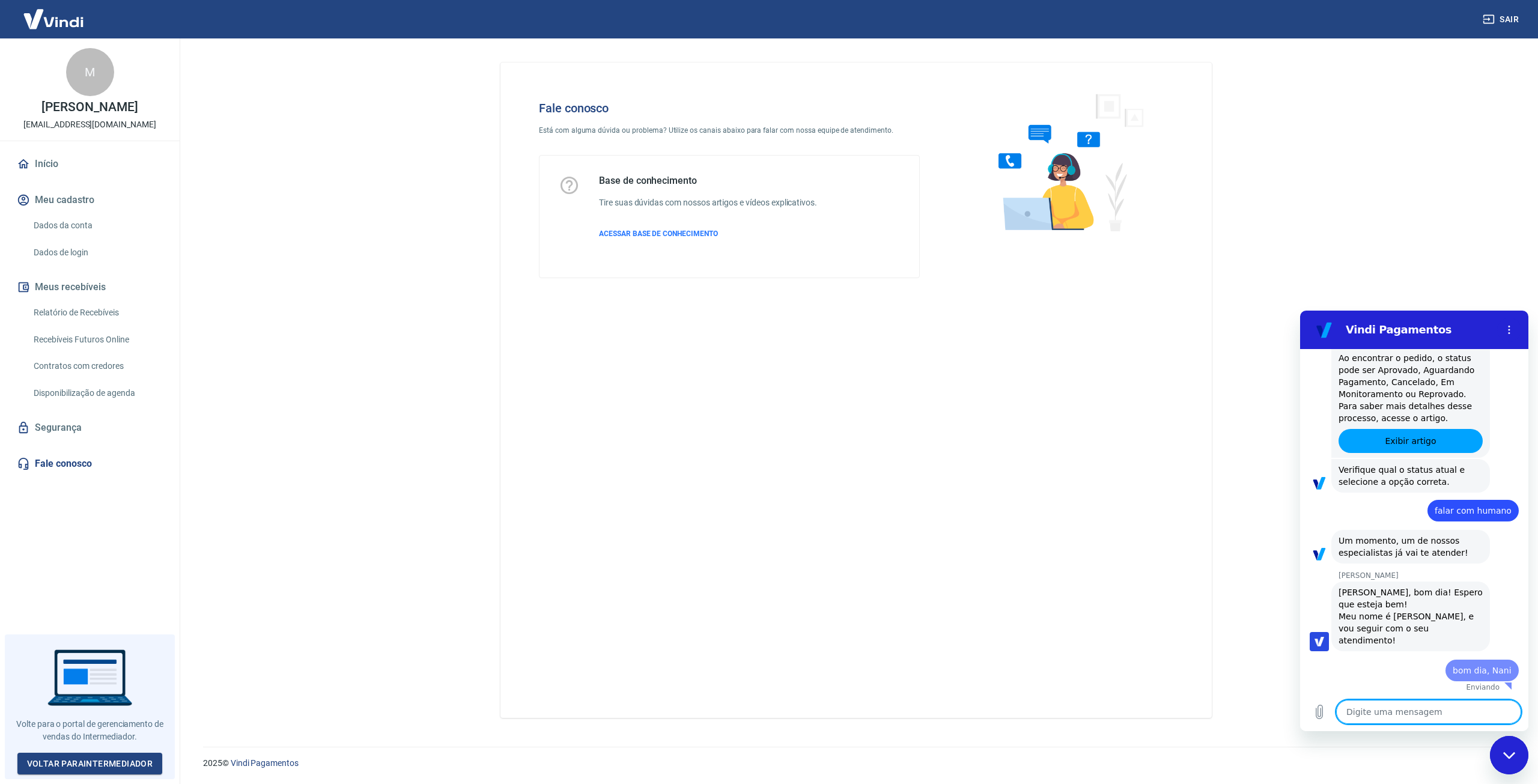
type textarea "x"
type textarea "G"
type textarea "x"
type textarea "Go"
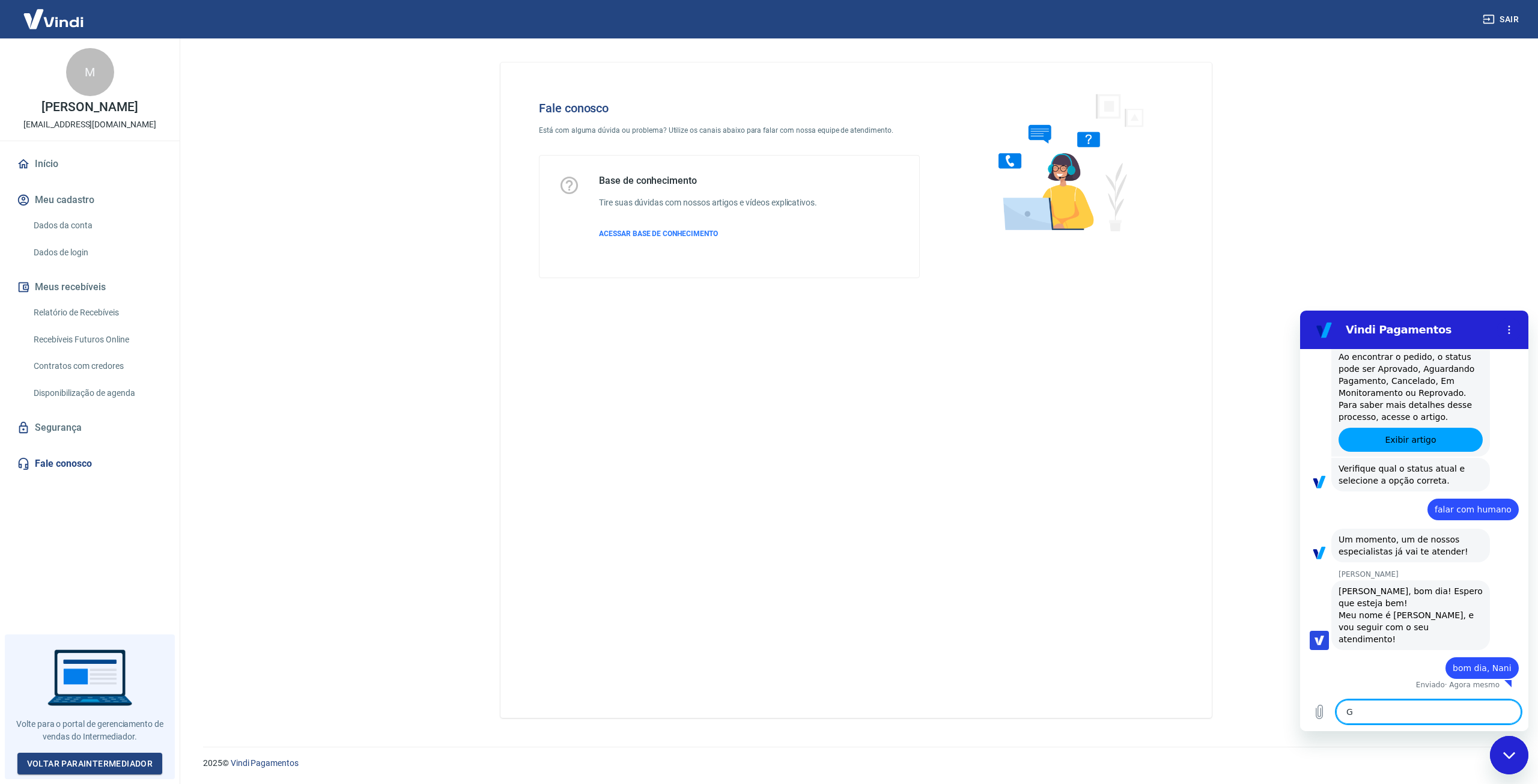
type textarea "x"
type textarea "Gos"
type textarea "x"
type textarea "Gost"
type textarea "x"
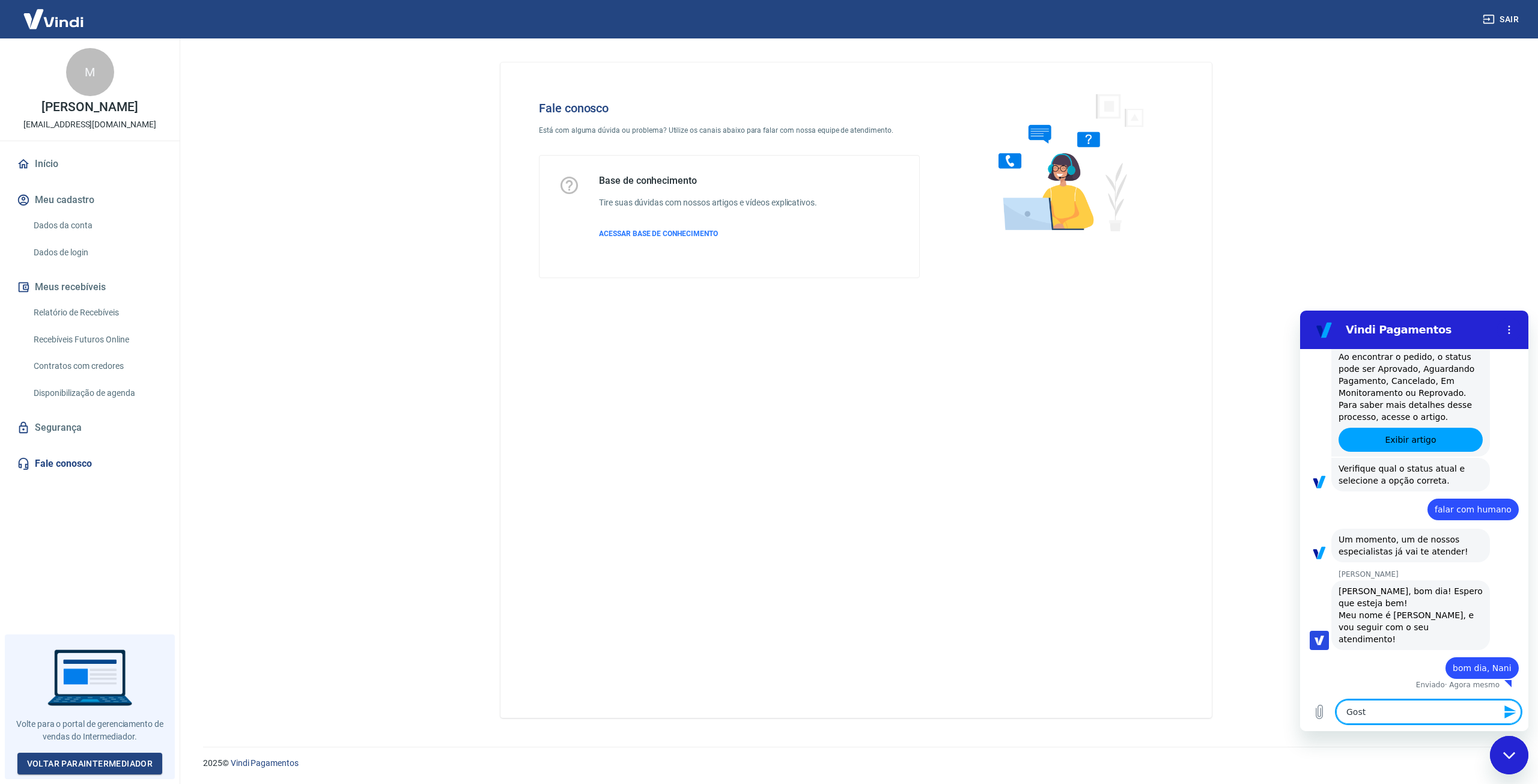
type textarea "Gosta"
type textarea "x"
type textarea "Gostar"
type textarea "x"
type textarea "Gostari"
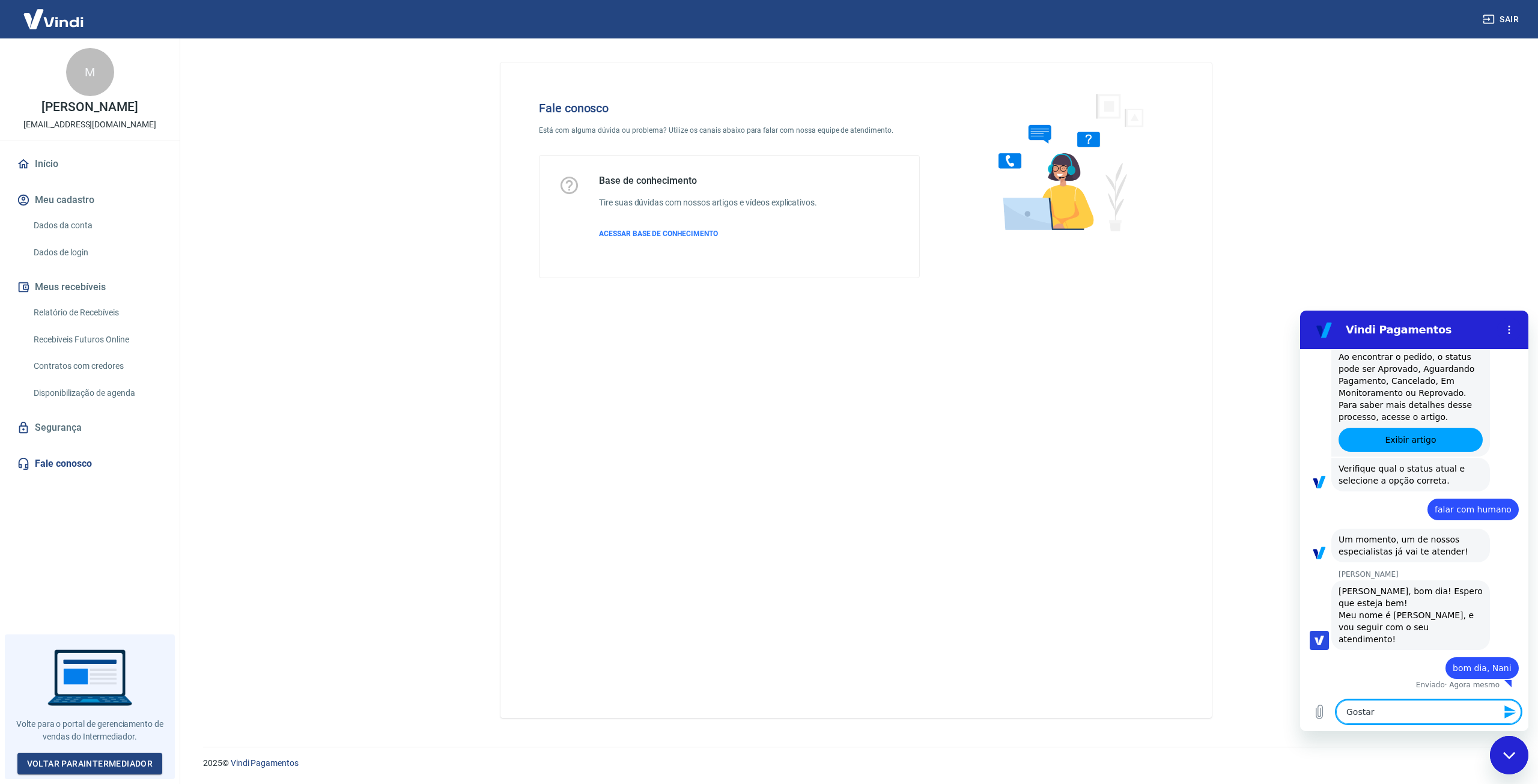
type textarea "x"
type textarea "Gostaria"
type textarea "x"
type textarea "Gostaria"
type textarea "x"
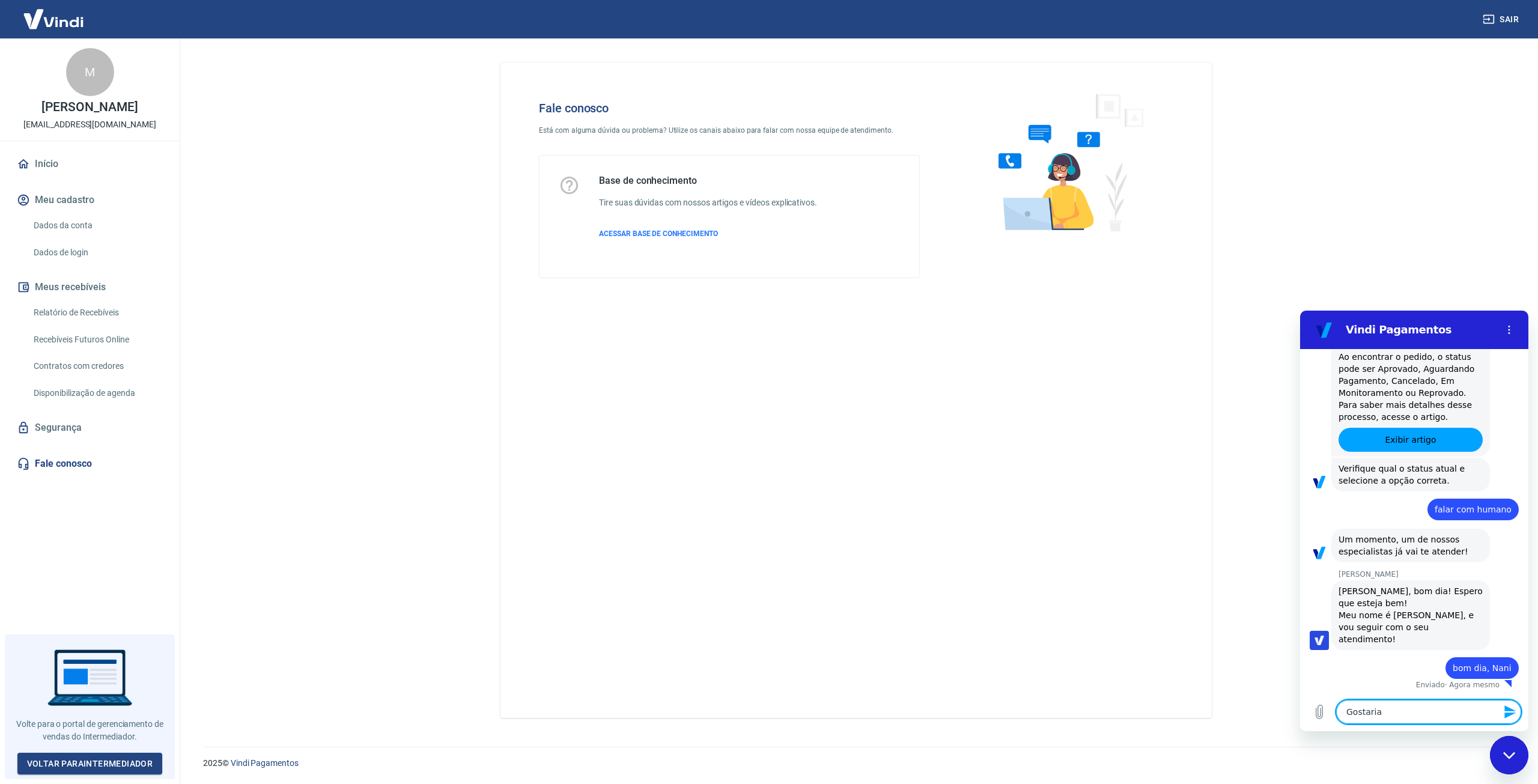
type textarea "Gostaria d"
type textarea "x"
type textarea "Gostaria de"
type textarea "x"
type textarea "Gostaria de"
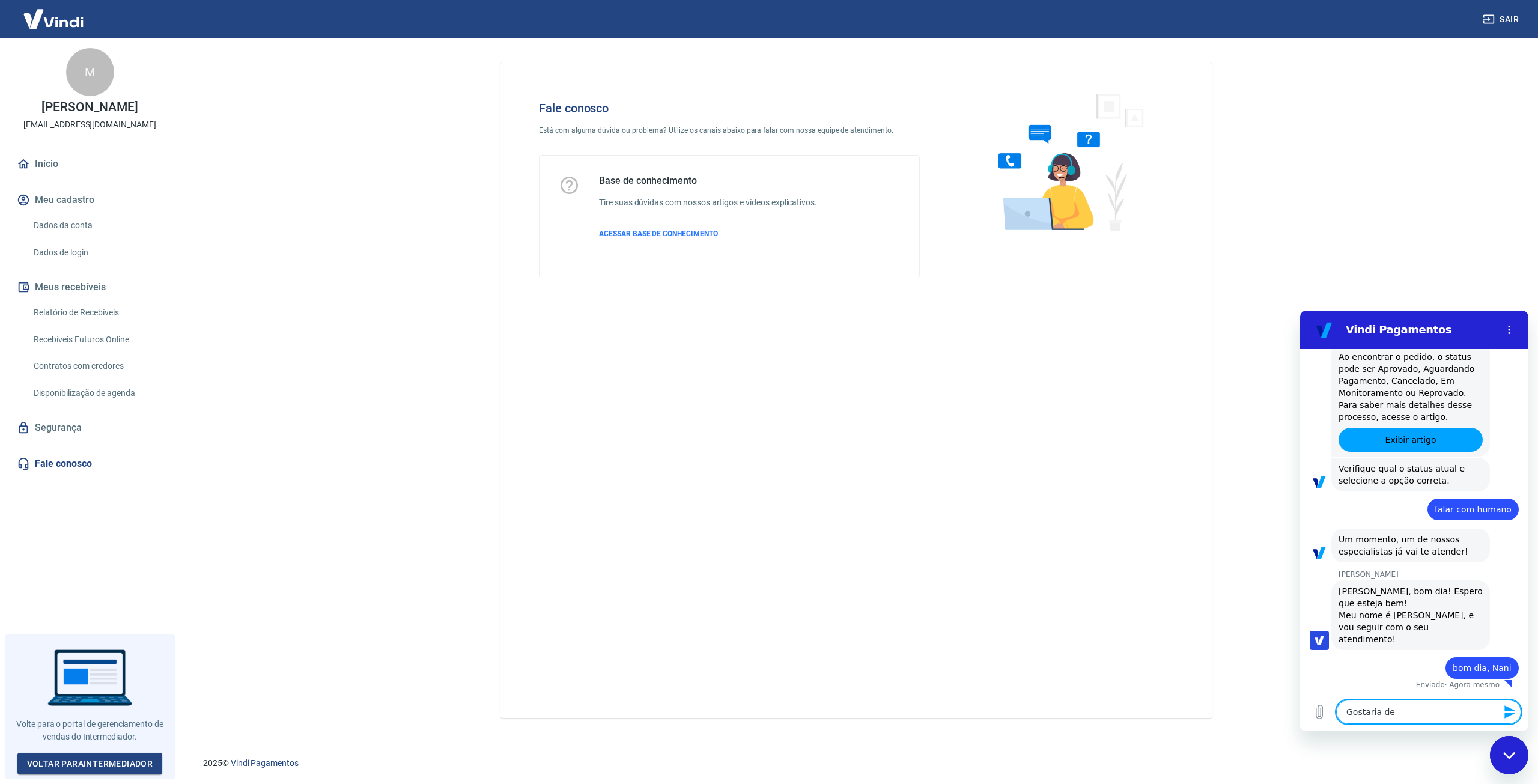
type textarea "x"
type textarea "Gostaria de s"
type textarea "x"
type textarea "Gostaria de sa"
type textarea "x"
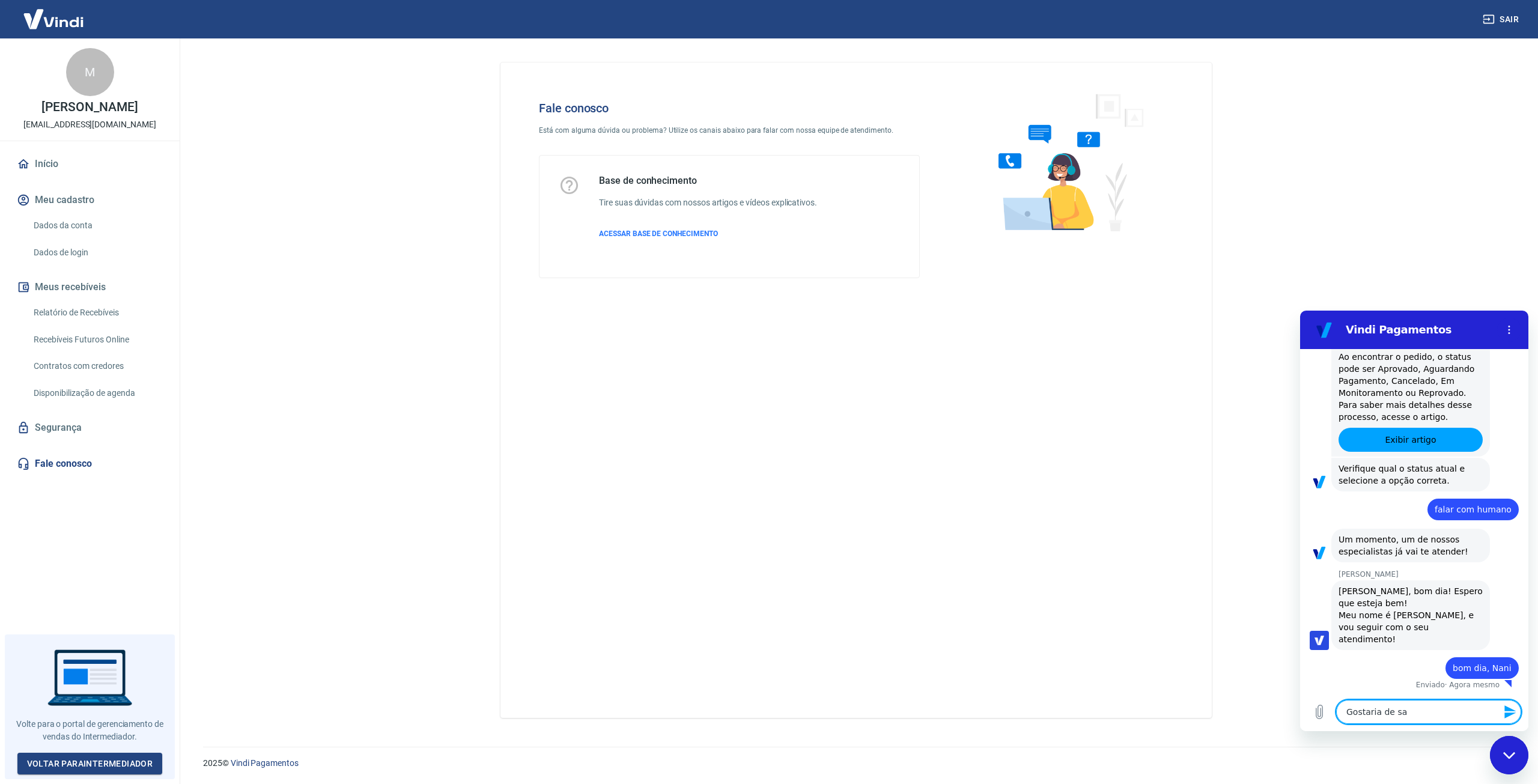
type textarea "Gostaria de sab"
type textarea "x"
type textarea "Gostaria de sabe"
type textarea "x"
type textarea "Gostaria de saber"
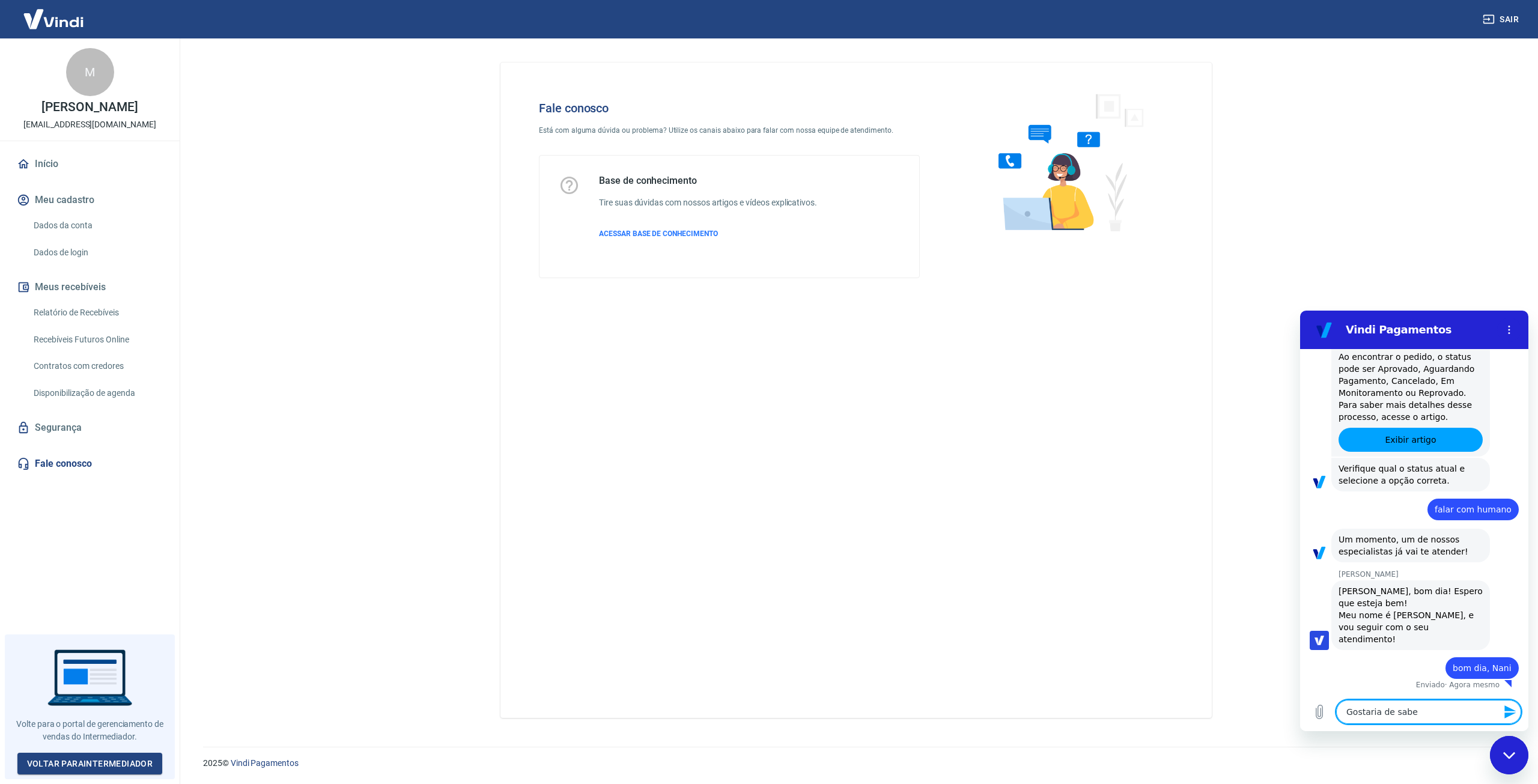
type textarea "x"
type textarea "Gostaria de saber"
type textarea "x"
type textarea "Gostaria de saber o"
type textarea "x"
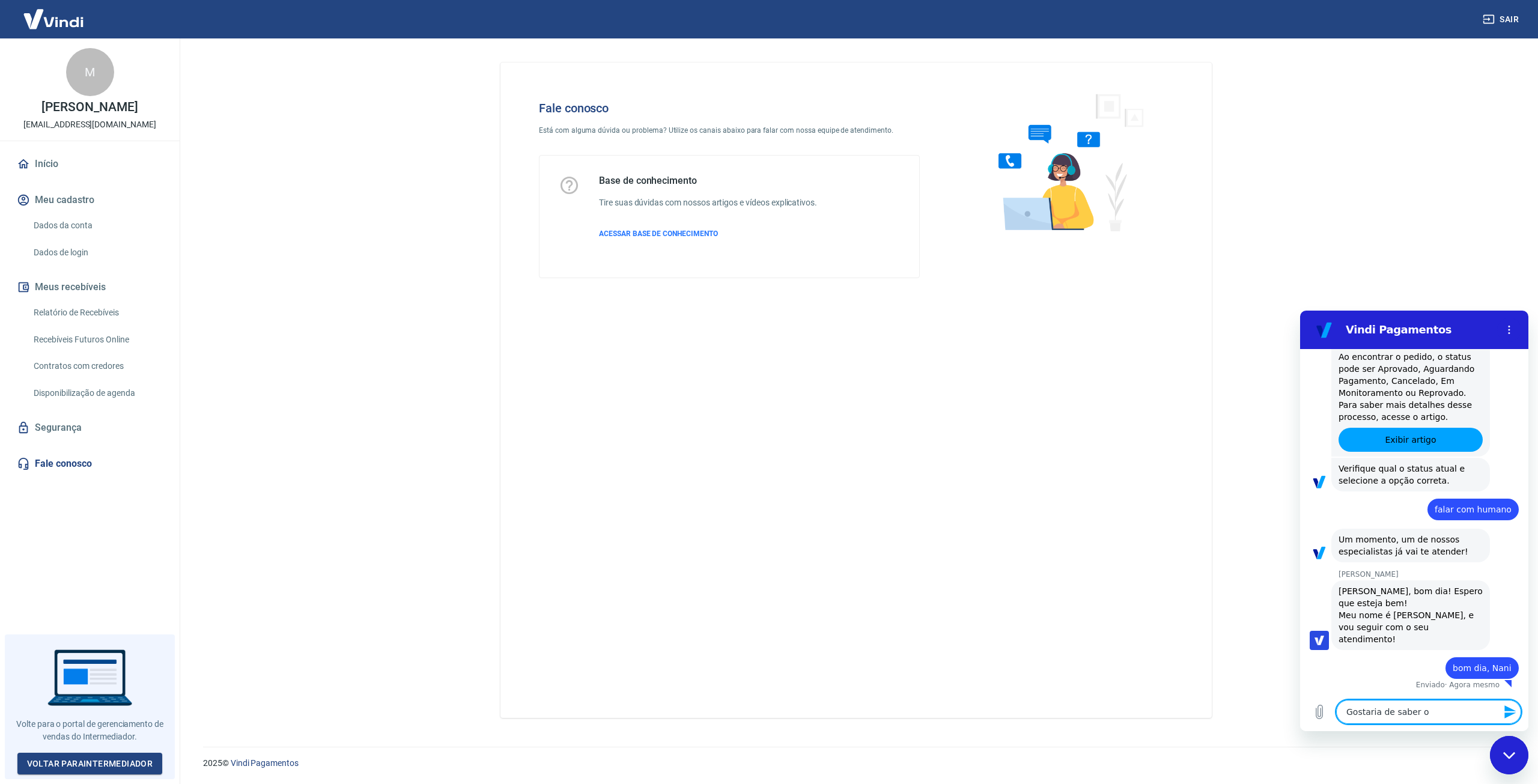
type textarea "Gostaria de saber o"
type textarea "x"
type textarea "Gostaria de saber o q"
type textarea "x"
type textarea "Gostaria de saber o qu"
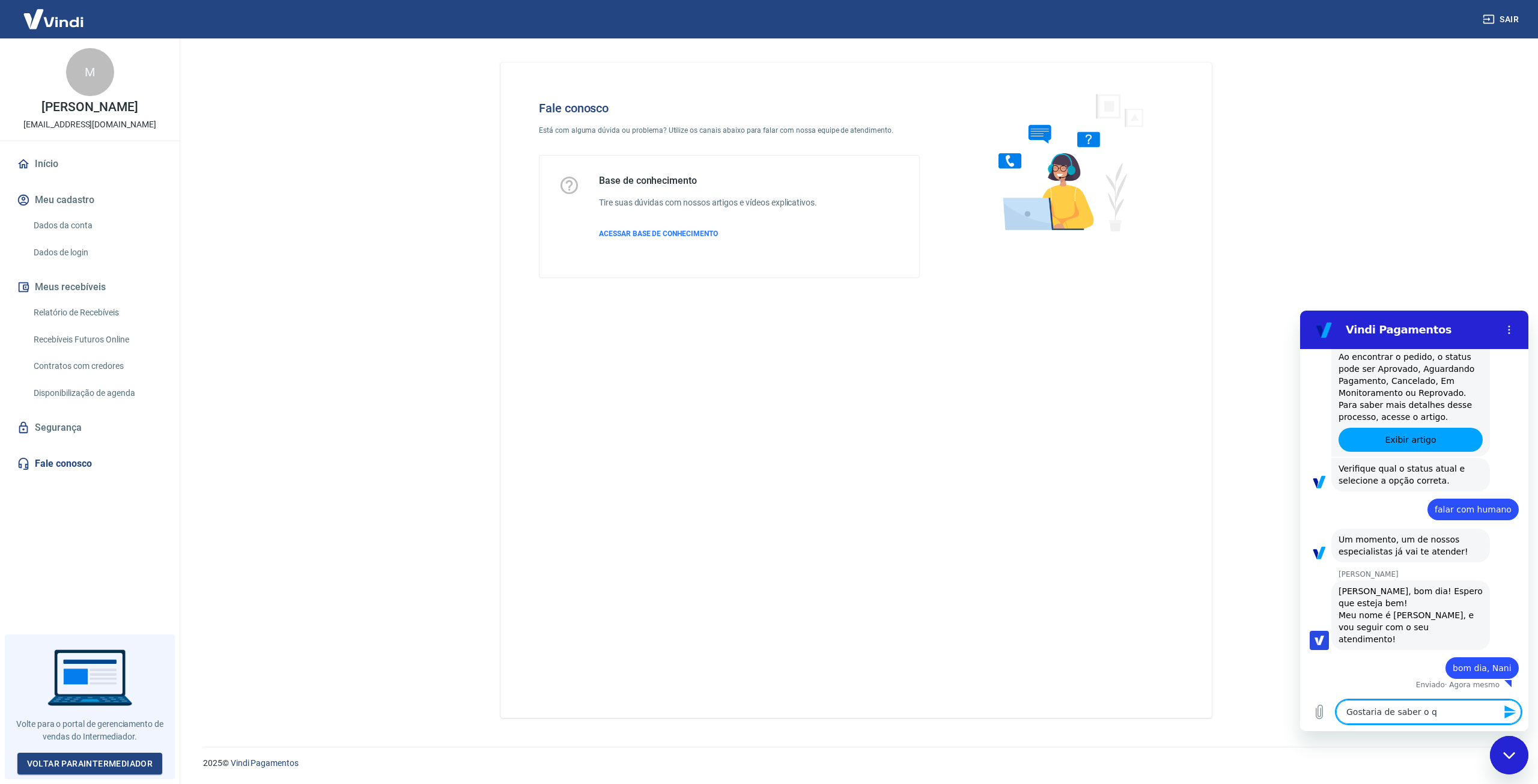
type textarea "x"
type textarea "Gostaria de saber o que"
type textarea "x"
type textarea "Gostaria de saber o que"
type textarea "x"
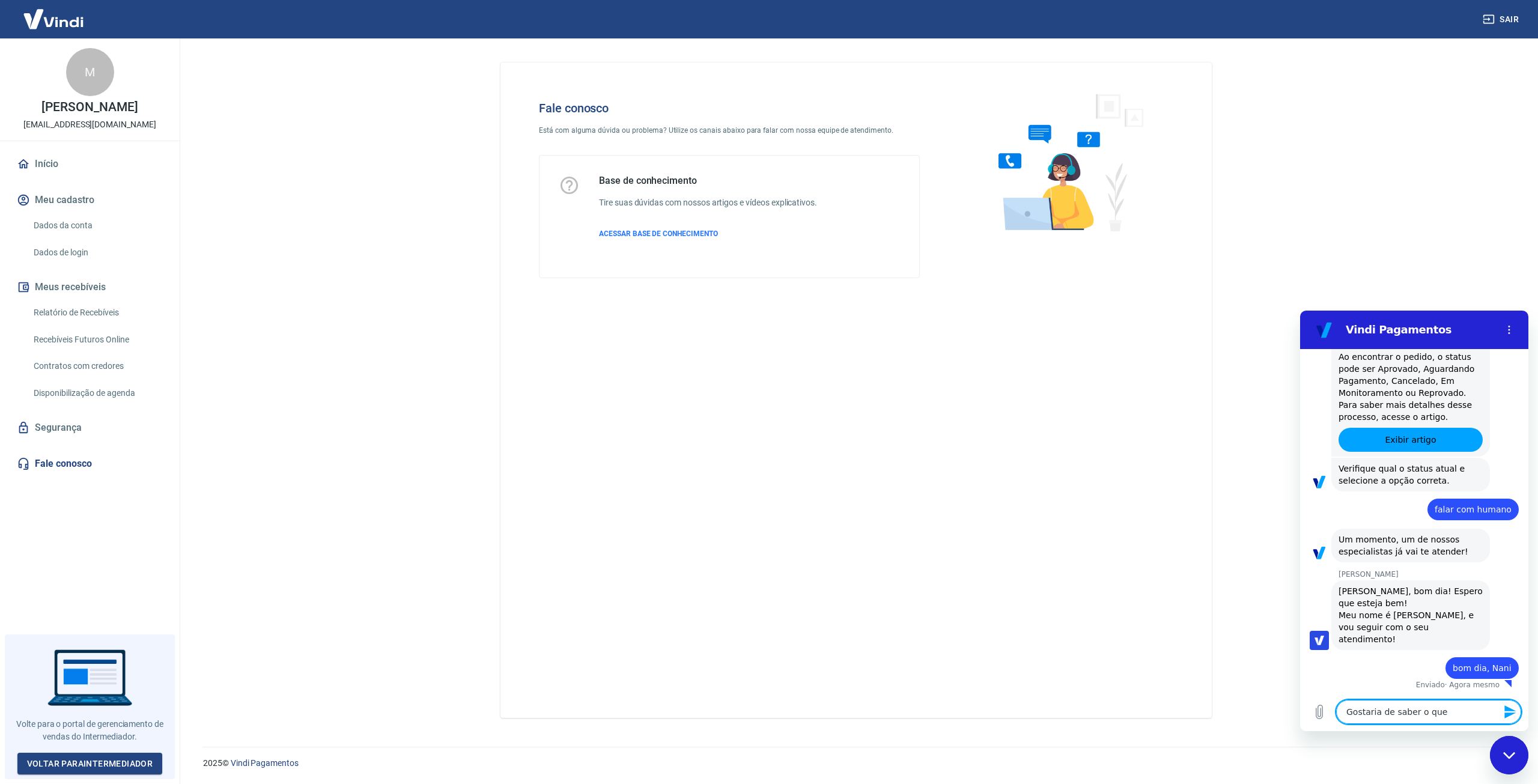
type textarea "Gostaria de saber o que e"
type textarea "x"
type textarea "Gostaria de saber o que es"
type textarea "x"
type textarea "Gostaria de saber o que est"
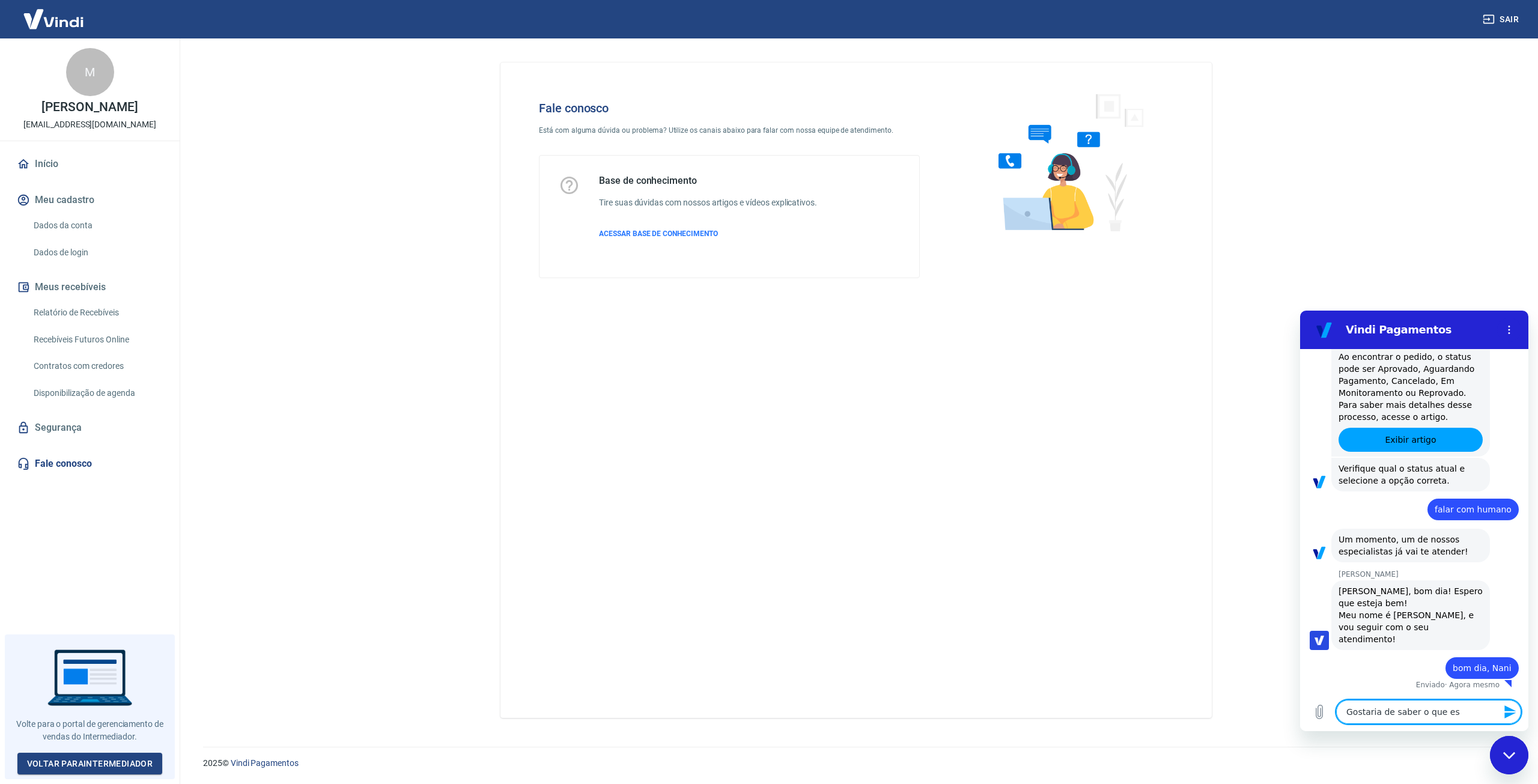
type textarea "x"
type textarea "Gostaria de saber o que está"
type textarea "x"
type textarea "Gostaria de saber o que está"
type textarea "x"
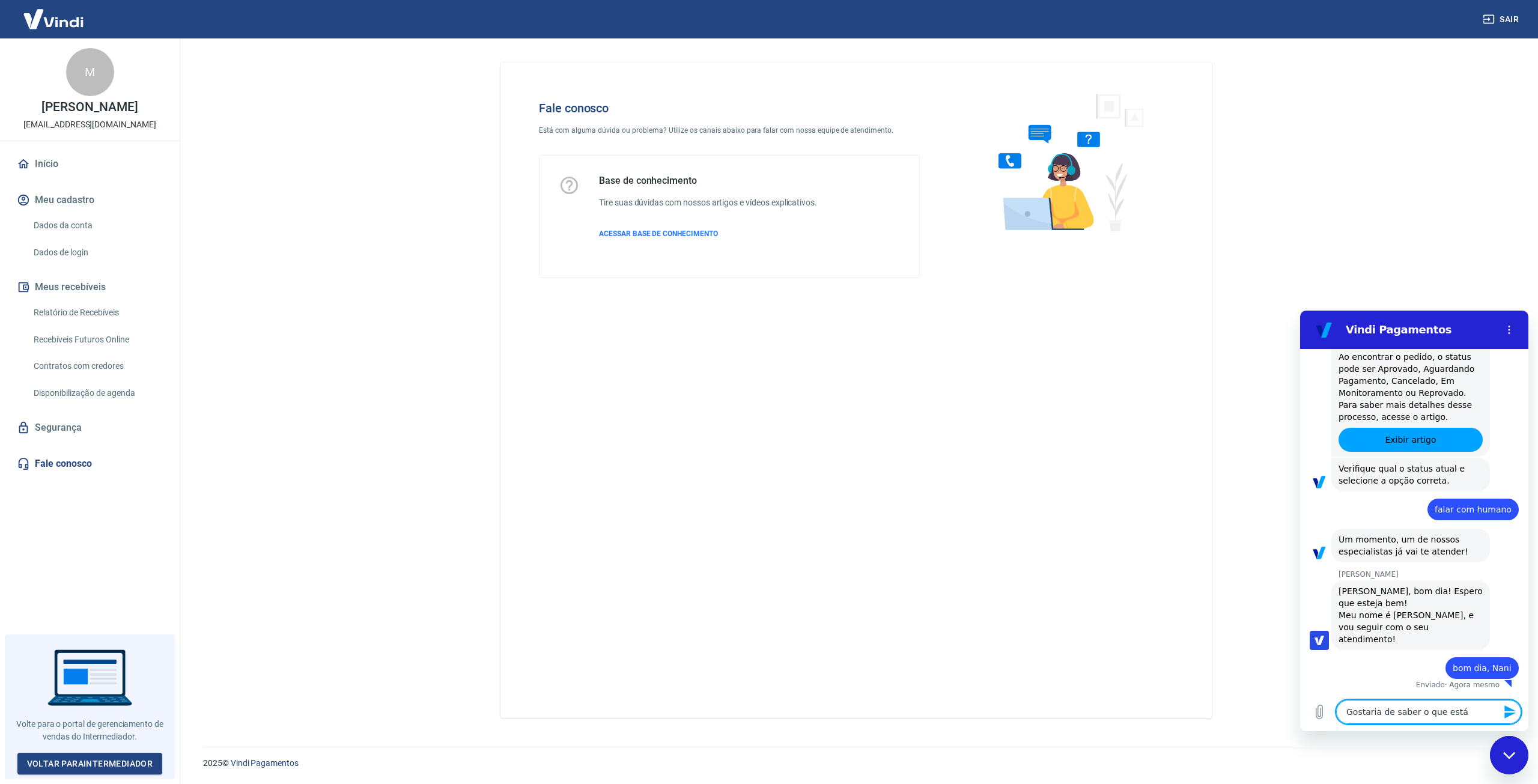
type textarea "Gostaria de saber o que está a"
type textarea "x"
type textarea "Gostaria de saber o que está ac"
type textarea "x"
type textarea "Gostaria de saber o que está aco"
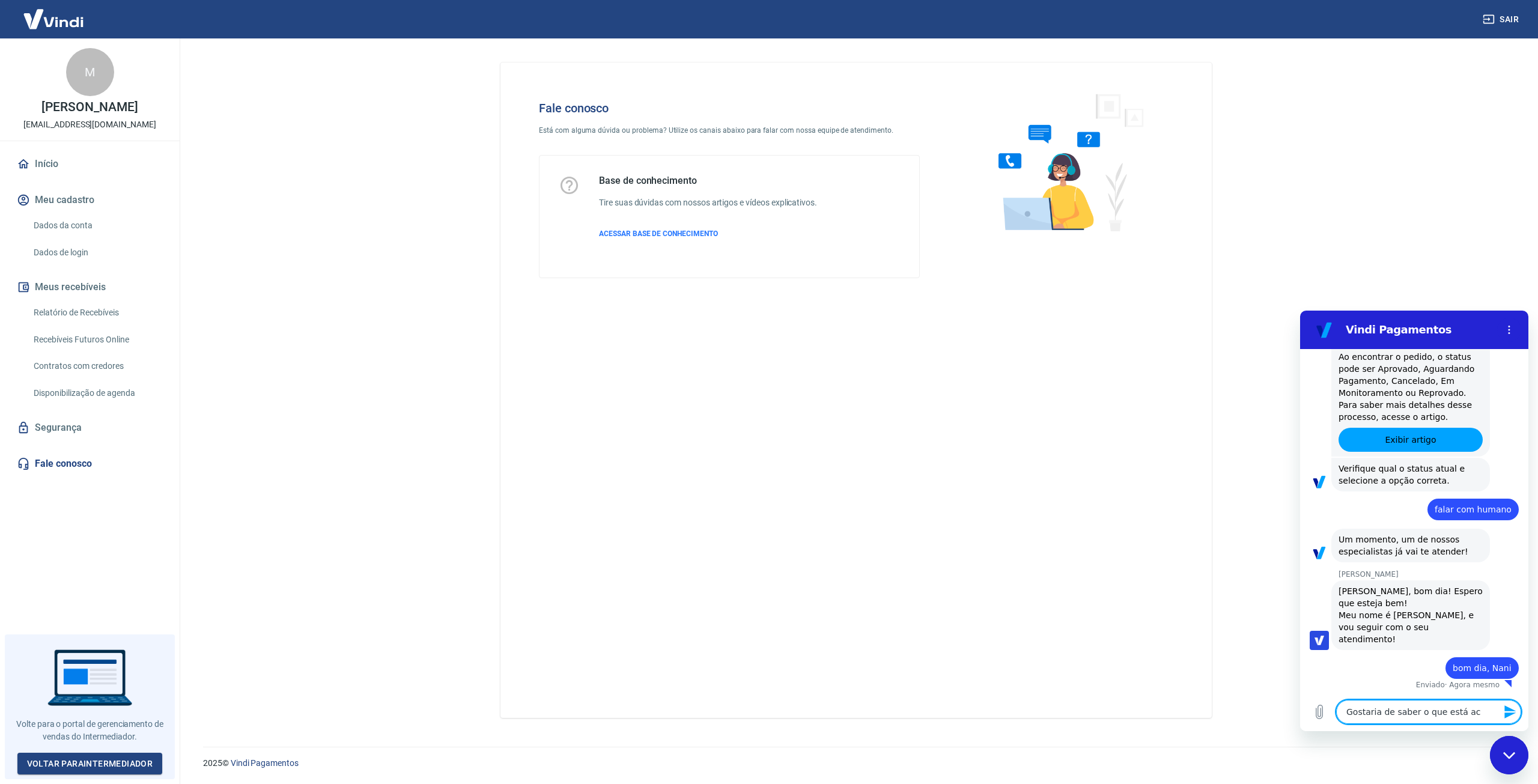
type textarea "x"
type textarea "Gostaria de saber o que está acon"
type textarea "x"
type textarea "Gostaria de saber o que está acont"
type textarea "x"
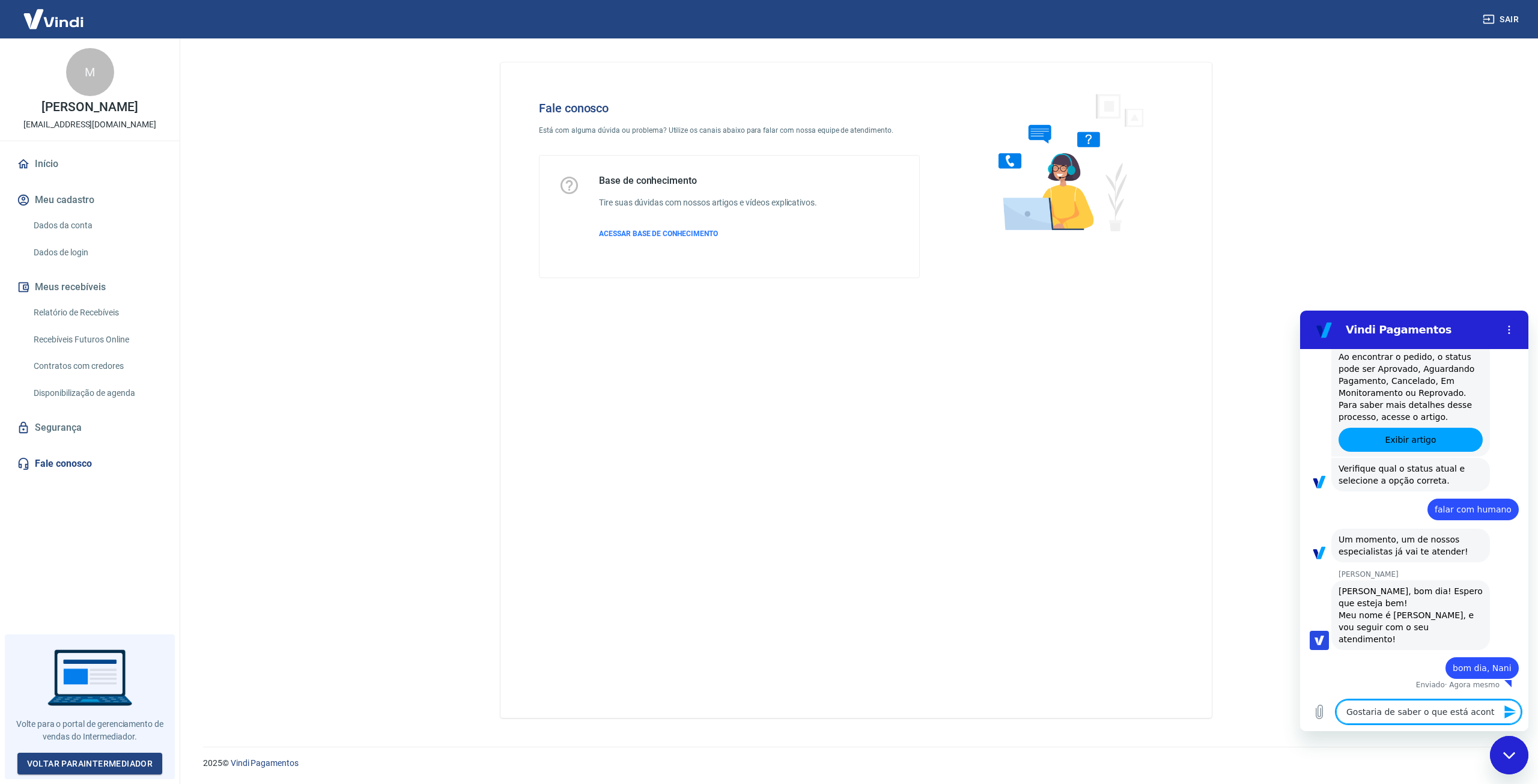
type textarea "Gostaria de saber o que está aconte"
type textarea "x"
type textarea "Gostaria de saber o que está acontec"
type textarea "x"
type textarea "Gostaria de saber o que está acontece"
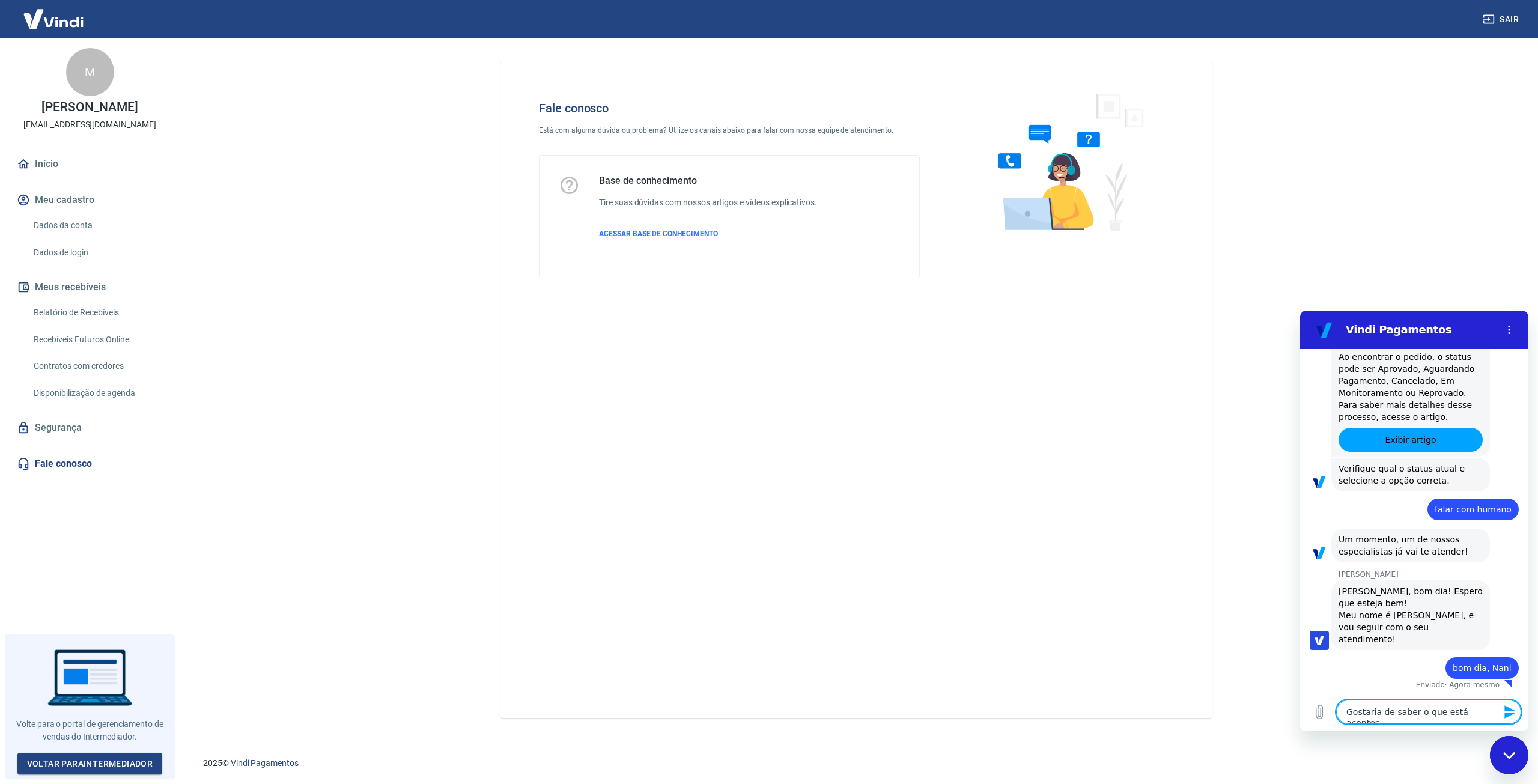
type textarea "x"
type textarea "Gostaria de saber o que está acontecen"
type textarea "x"
type textarea "Gostaria de saber o que está acontecend"
type textarea "x"
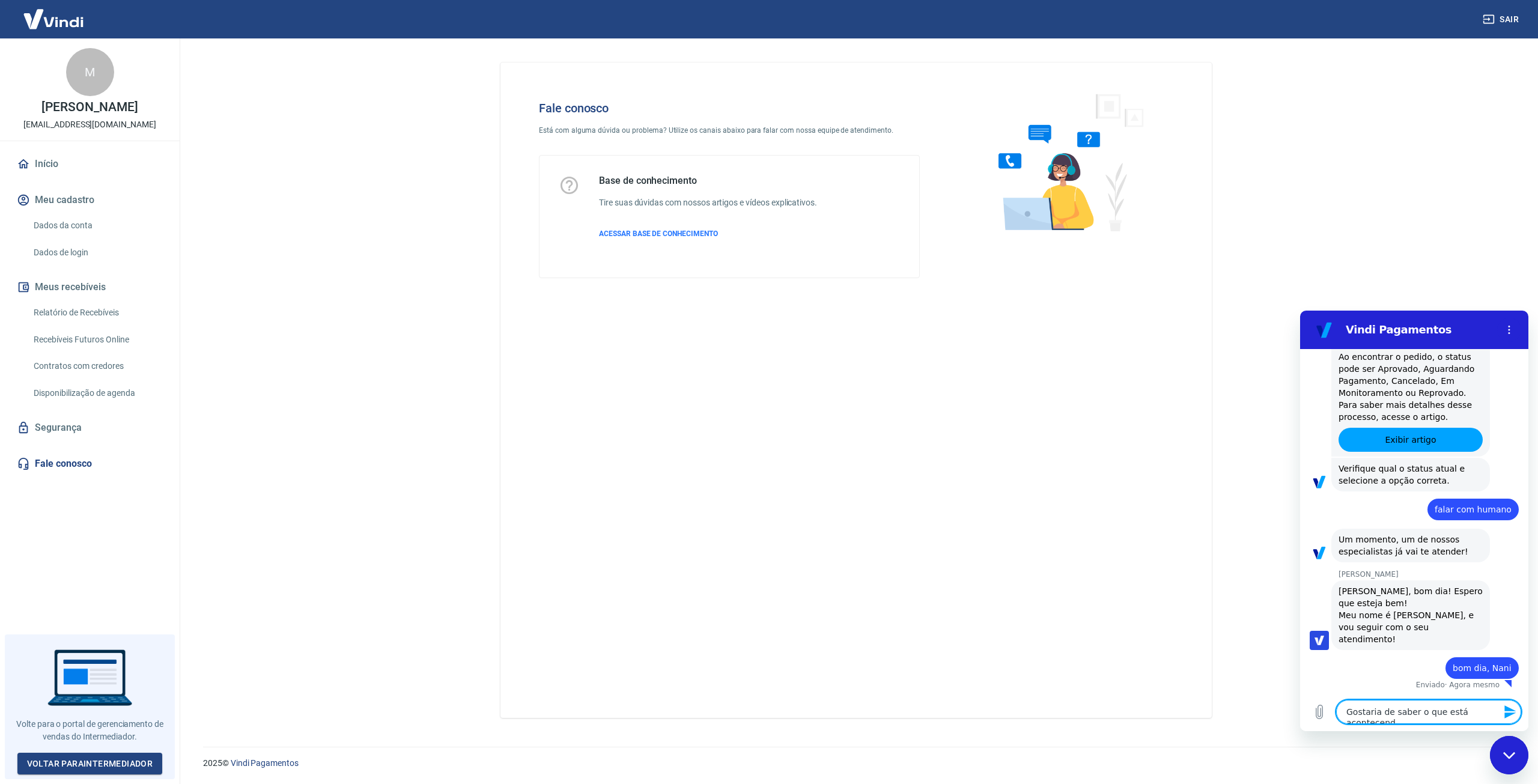
type textarea "Gostaria de saber o que está acontecendo"
type textarea "x"
type textarea "Gostaria de saber o que está acontecendo"
type textarea "x"
type textarea "Gostaria de saber o que está acontecendo c"
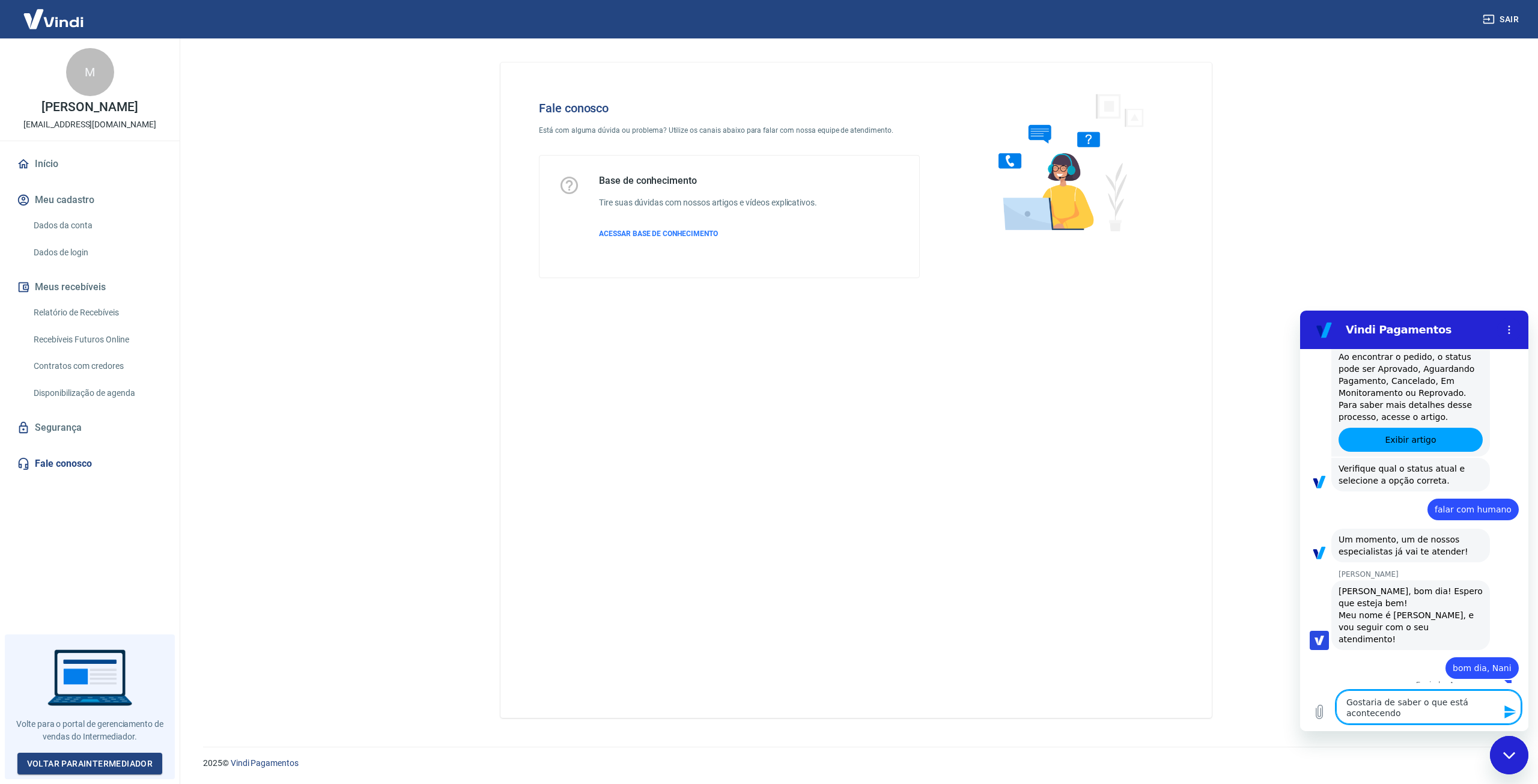
type textarea "x"
type textarea "Gostaria de saber o que está acontecendo co"
type textarea "x"
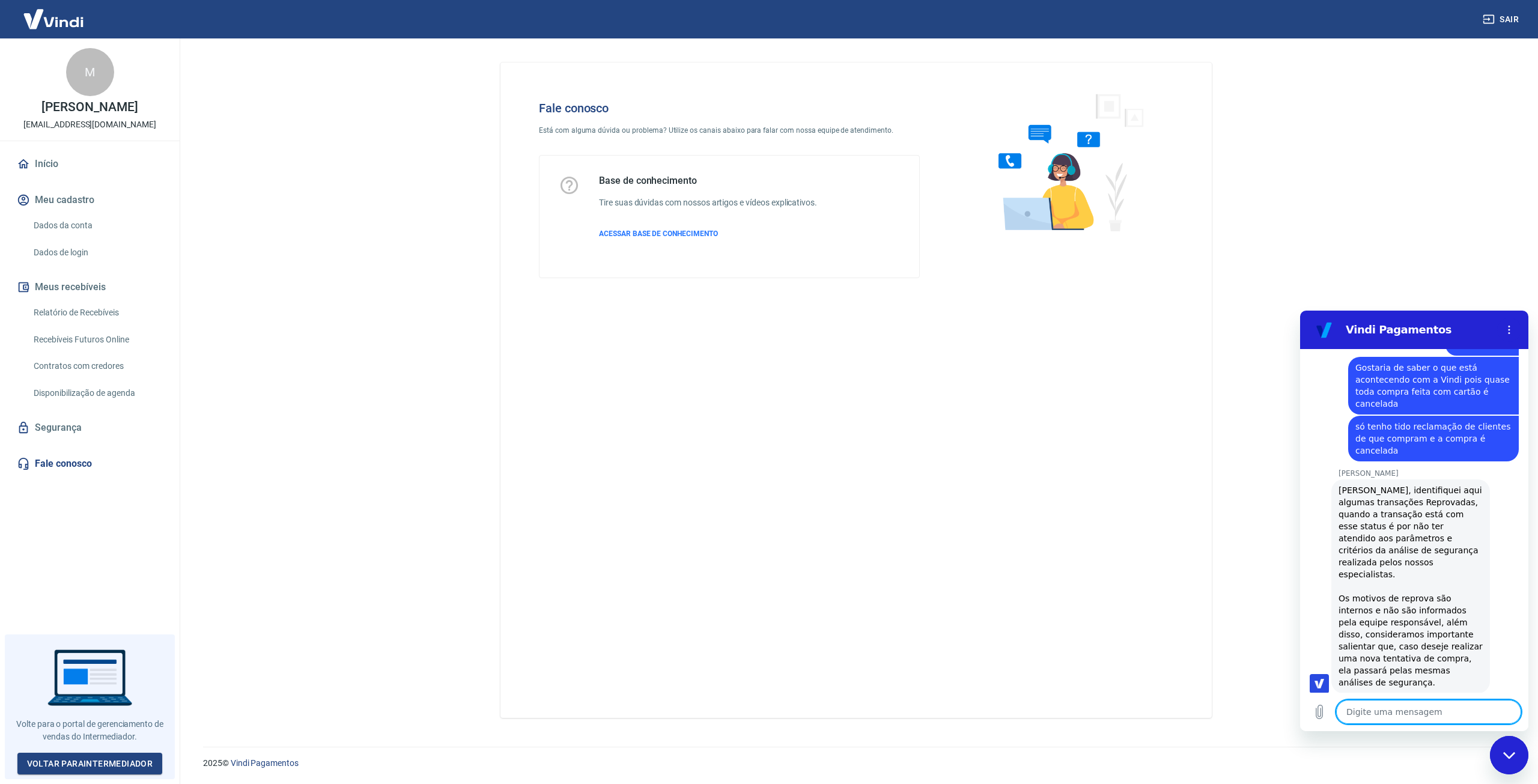
scroll to position [655, 0]
click at [1442, 715] on textarea at bounding box center [1429, 712] width 185 height 24
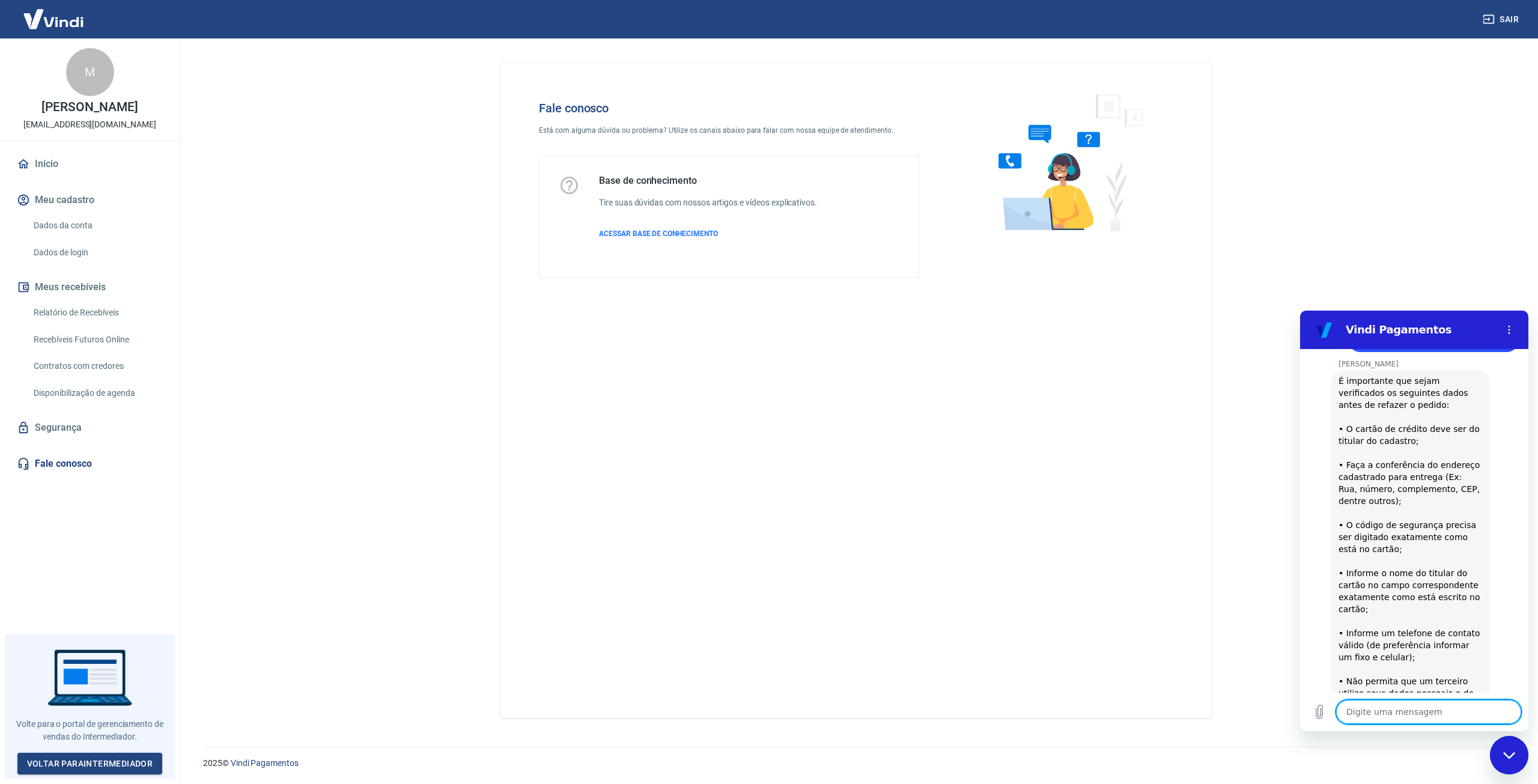
scroll to position [1143, 0]
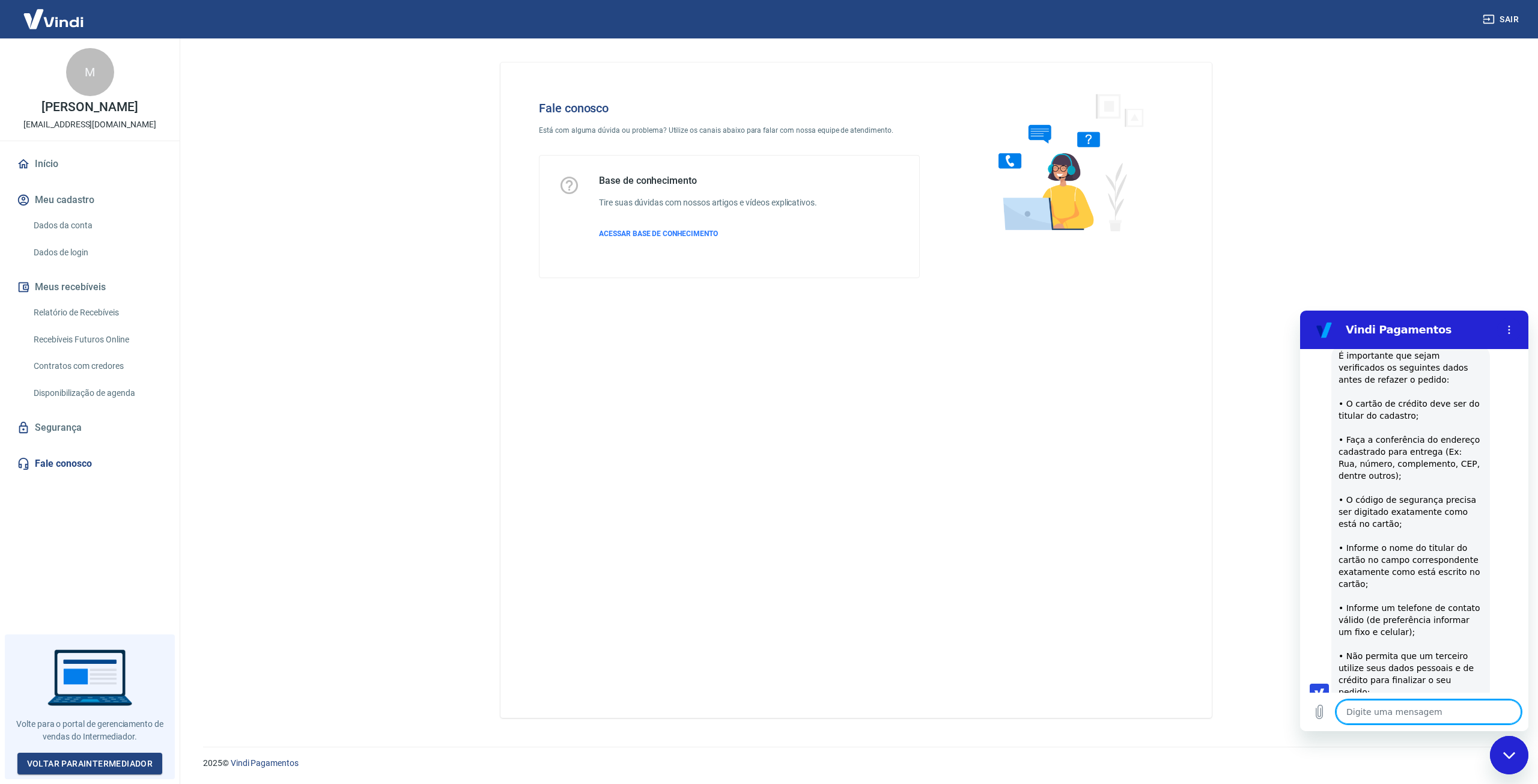
click at [1405, 712] on textarea at bounding box center [1429, 712] width 185 height 24
click at [1436, 709] on textarea at bounding box center [1429, 712] width 185 height 24
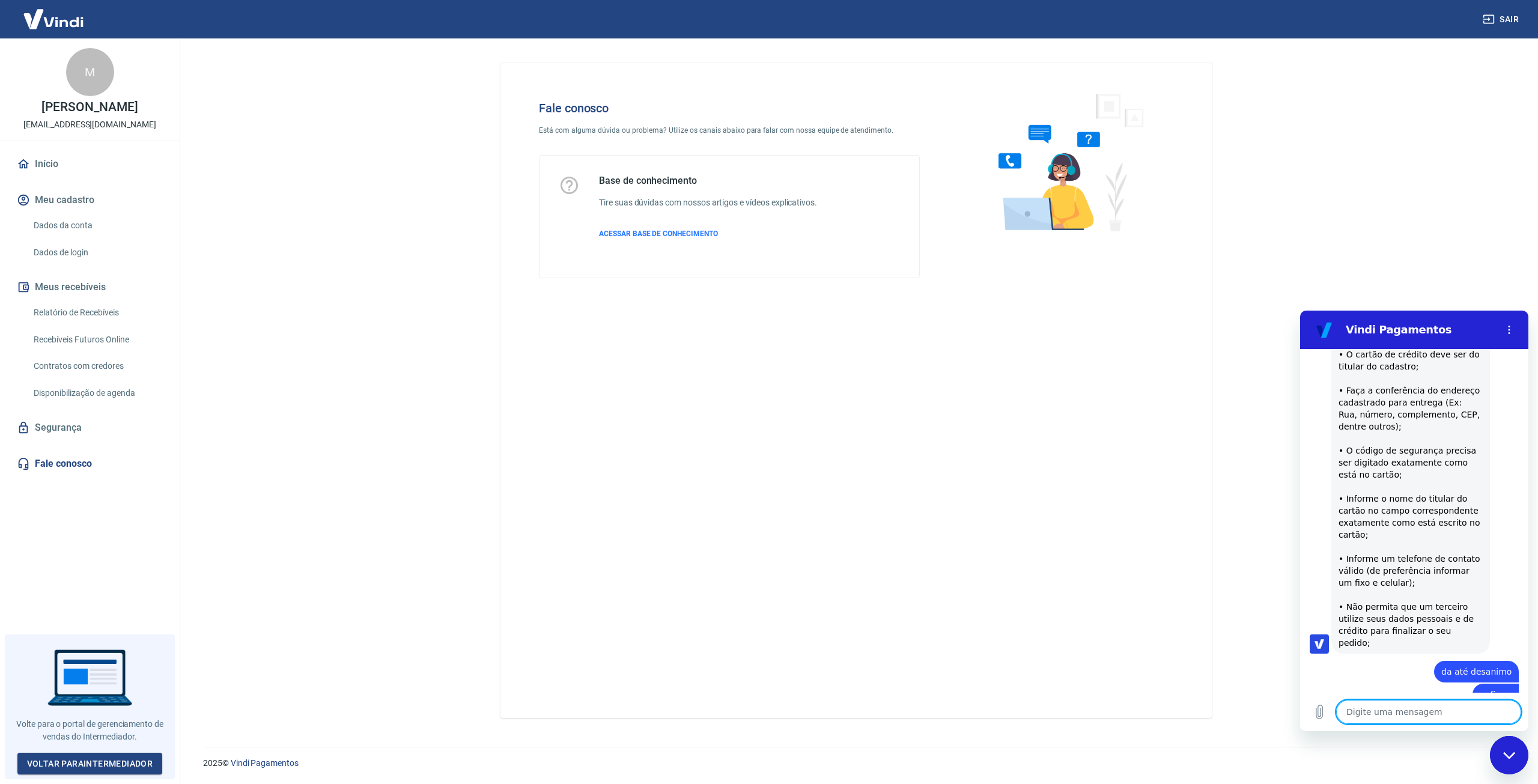
scroll to position [1195, 0]
click at [1411, 713] on textarea at bounding box center [1429, 712] width 185 height 24
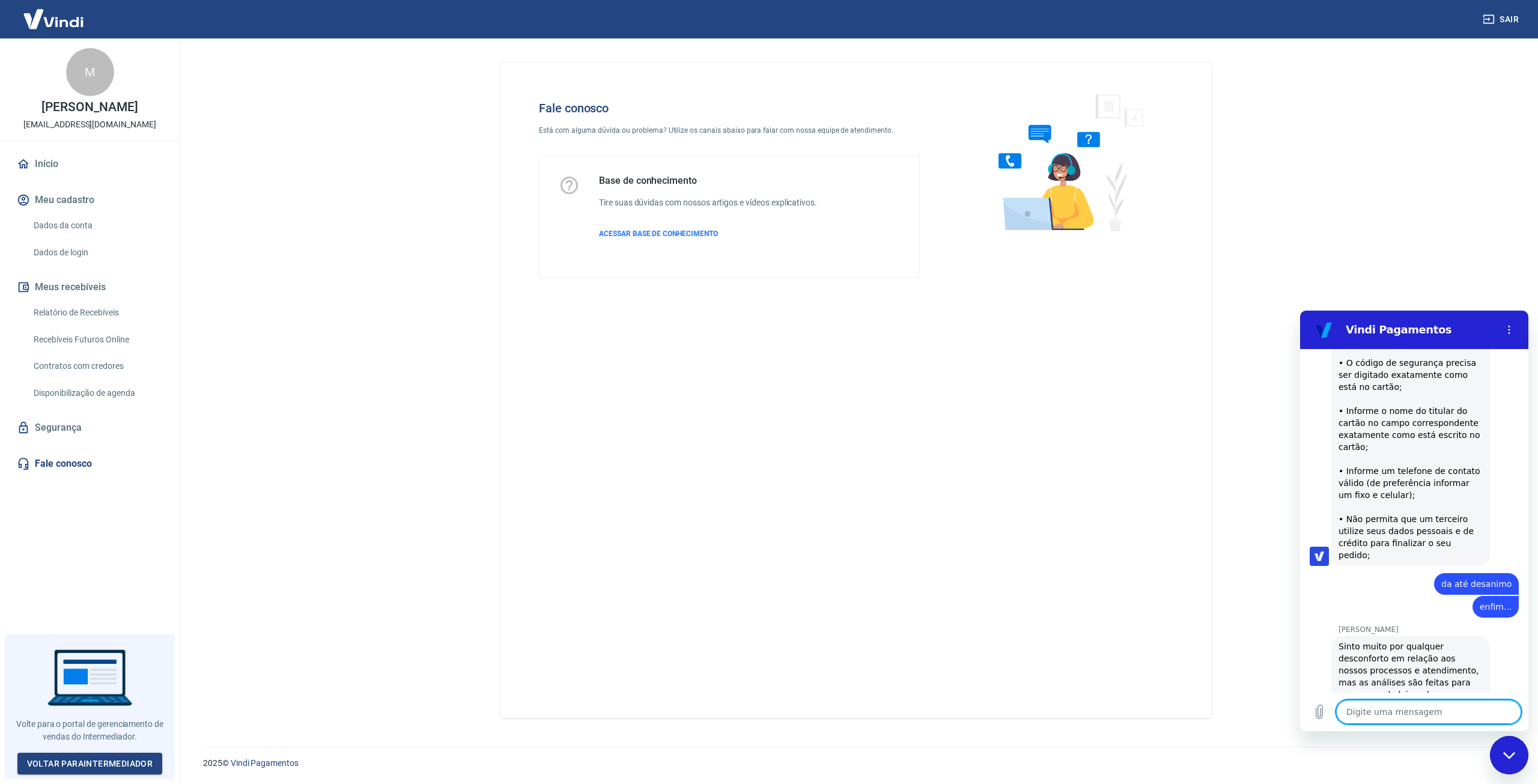
scroll to position [1282, 0]
click at [1433, 711] on textarea at bounding box center [1429, 712] width 185 height 24
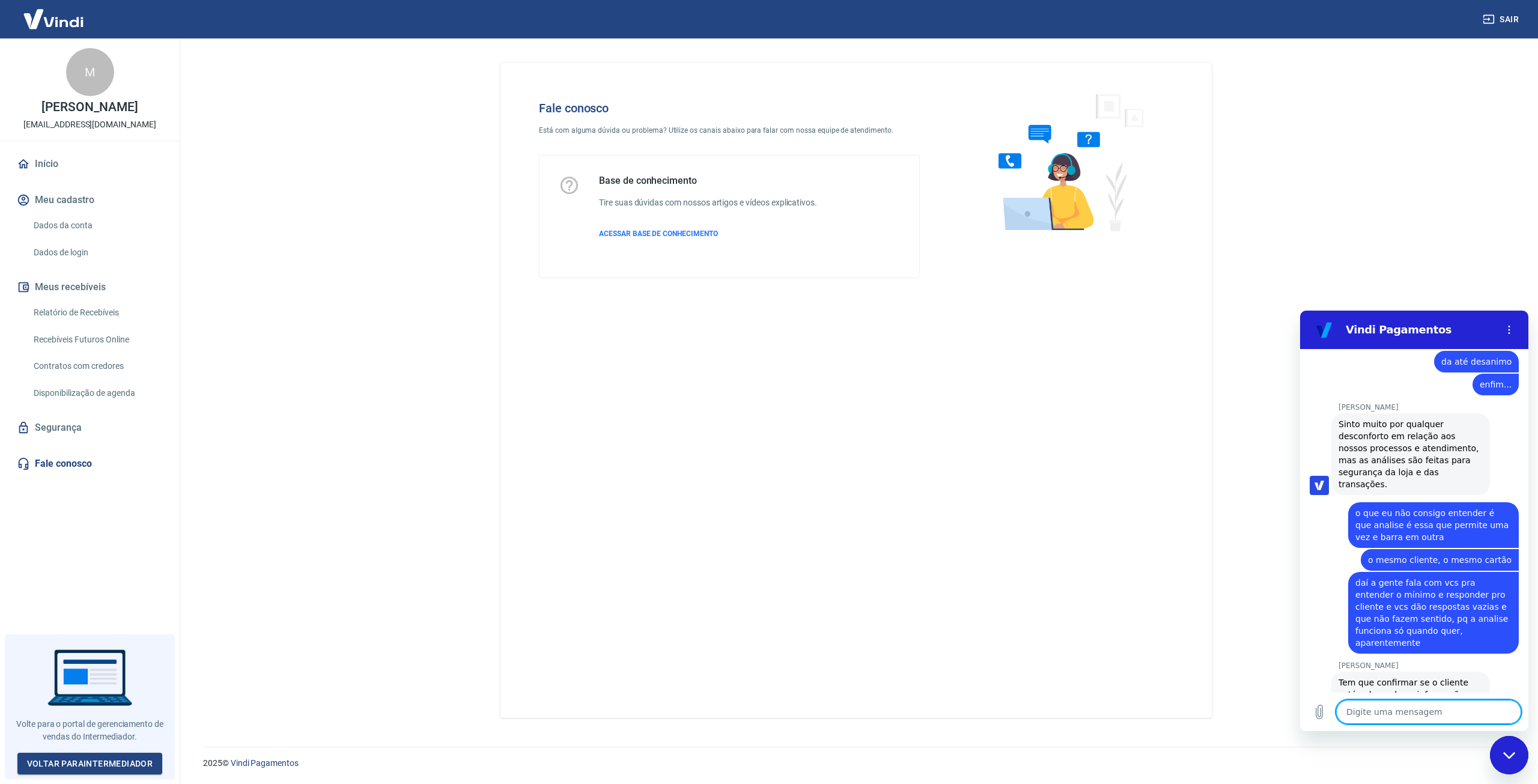
scroll to position [1505, 0]
click at [1433, 712] on textarea at bounding box center [1429, 712] width 185 height 24
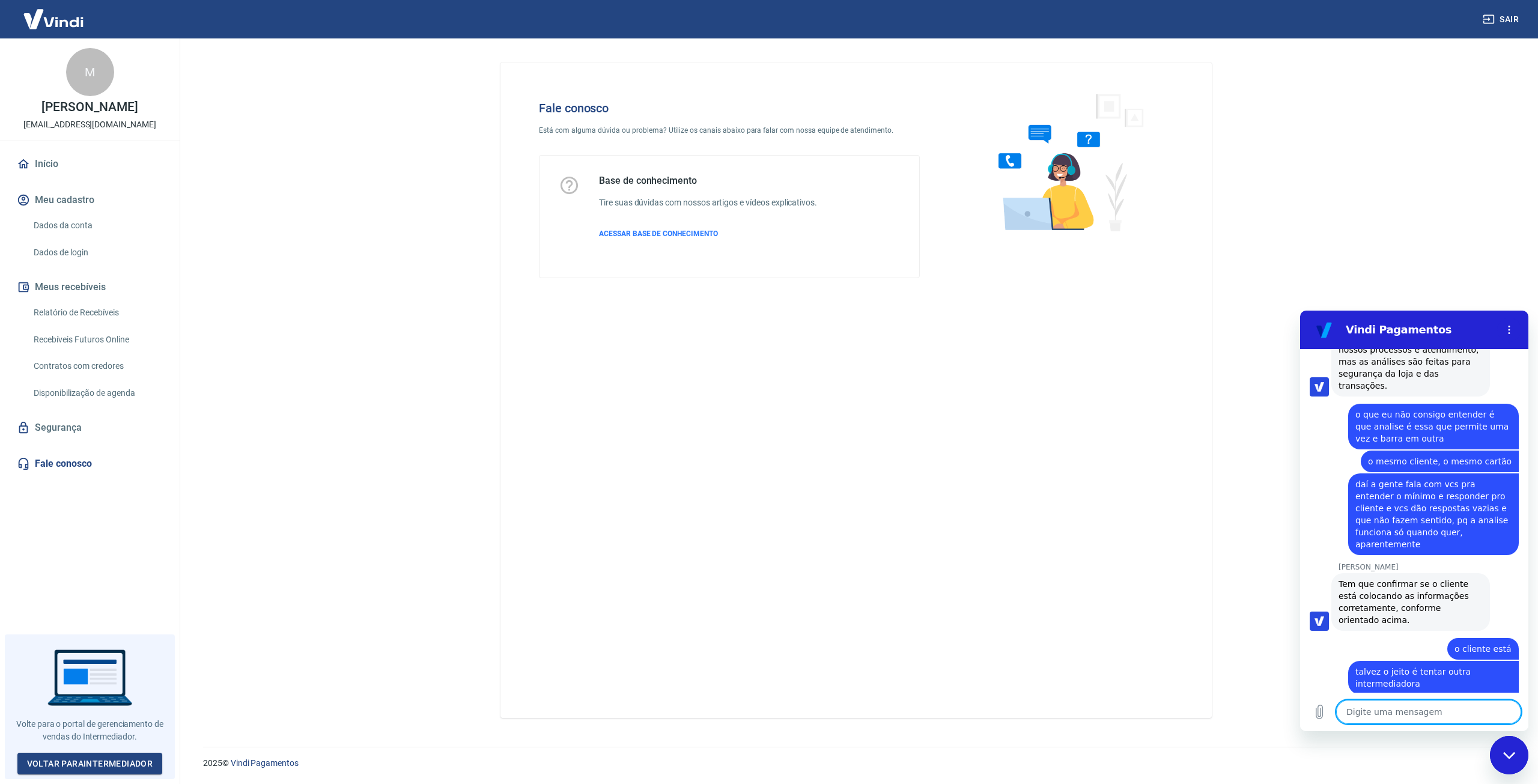
scroll to position [1603, 0]
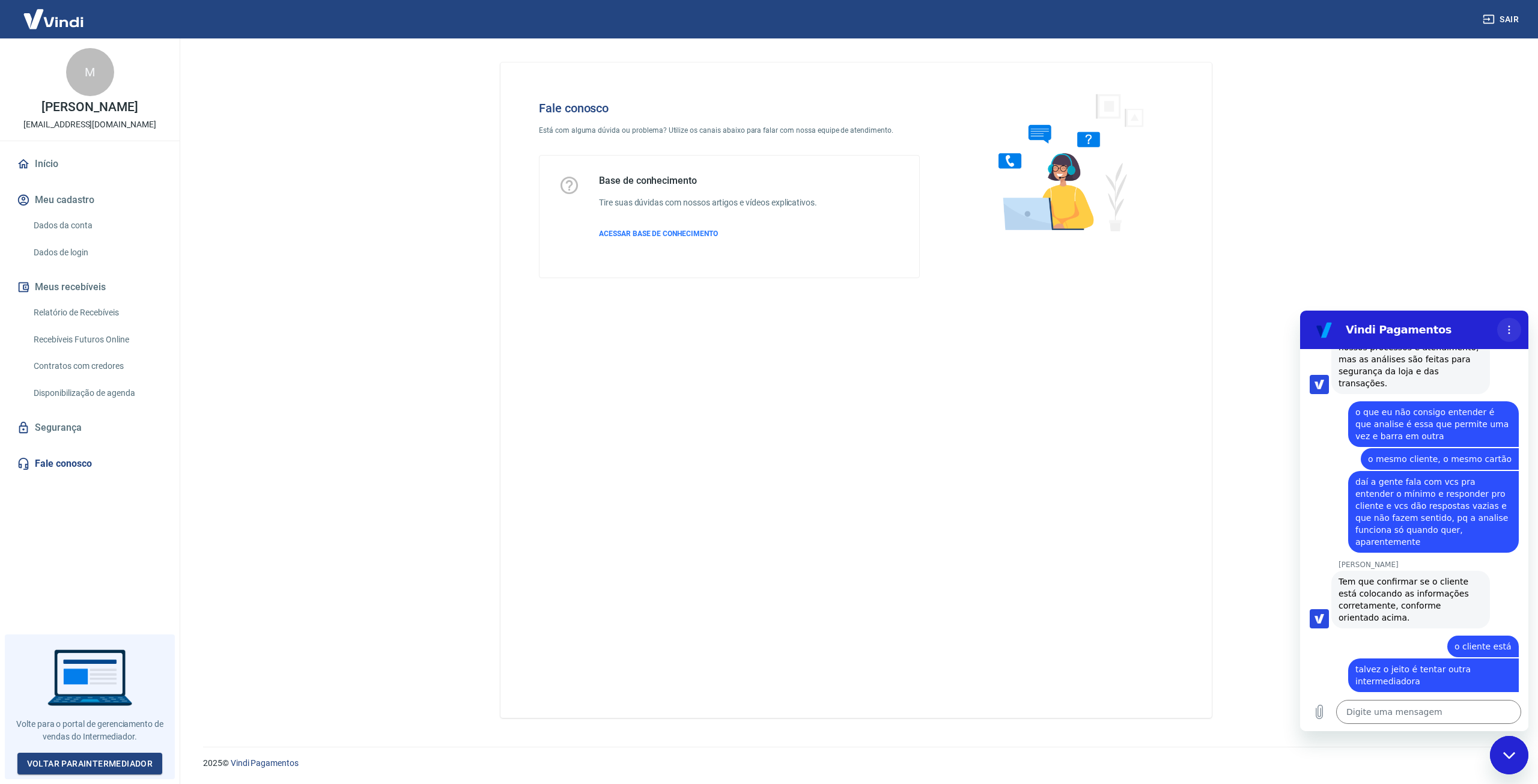
click at [1507, 328] on icon "Menu de opções" at bounding box center [1509, 330] width 10 height 10
click at [1324, 233] on main "Fale conosco Está com alguma dúvida ou problema? Utilize os canais abaixo para …" at bounding box center [856, 411] width 1364 height 746
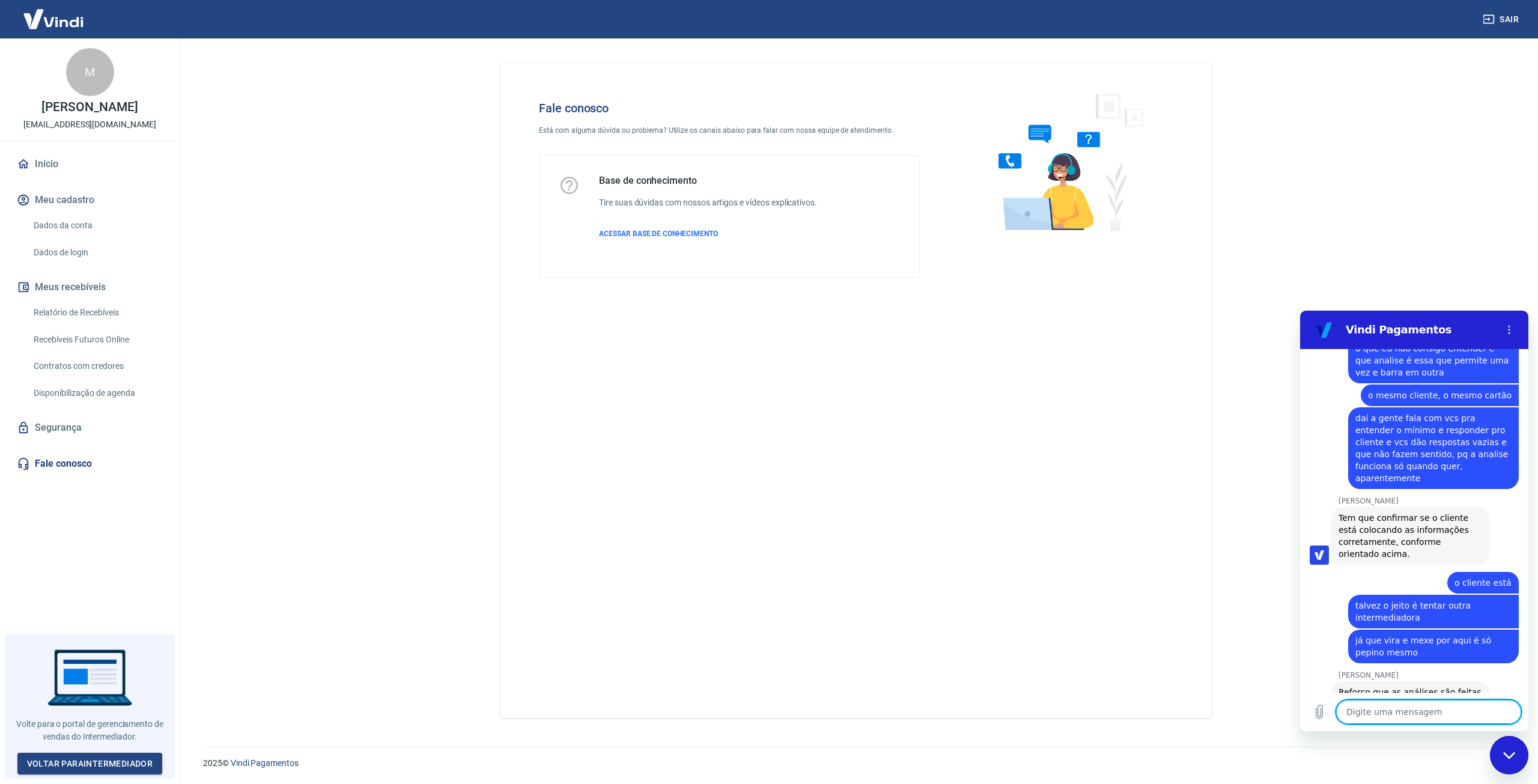
click at [1448, 710] on textarea at bounding box center [1429, 712] width 185 height 24
click at [1511, 331] on icon "Menu de opções" at bounding box center [1509, 330] width 10 height 10
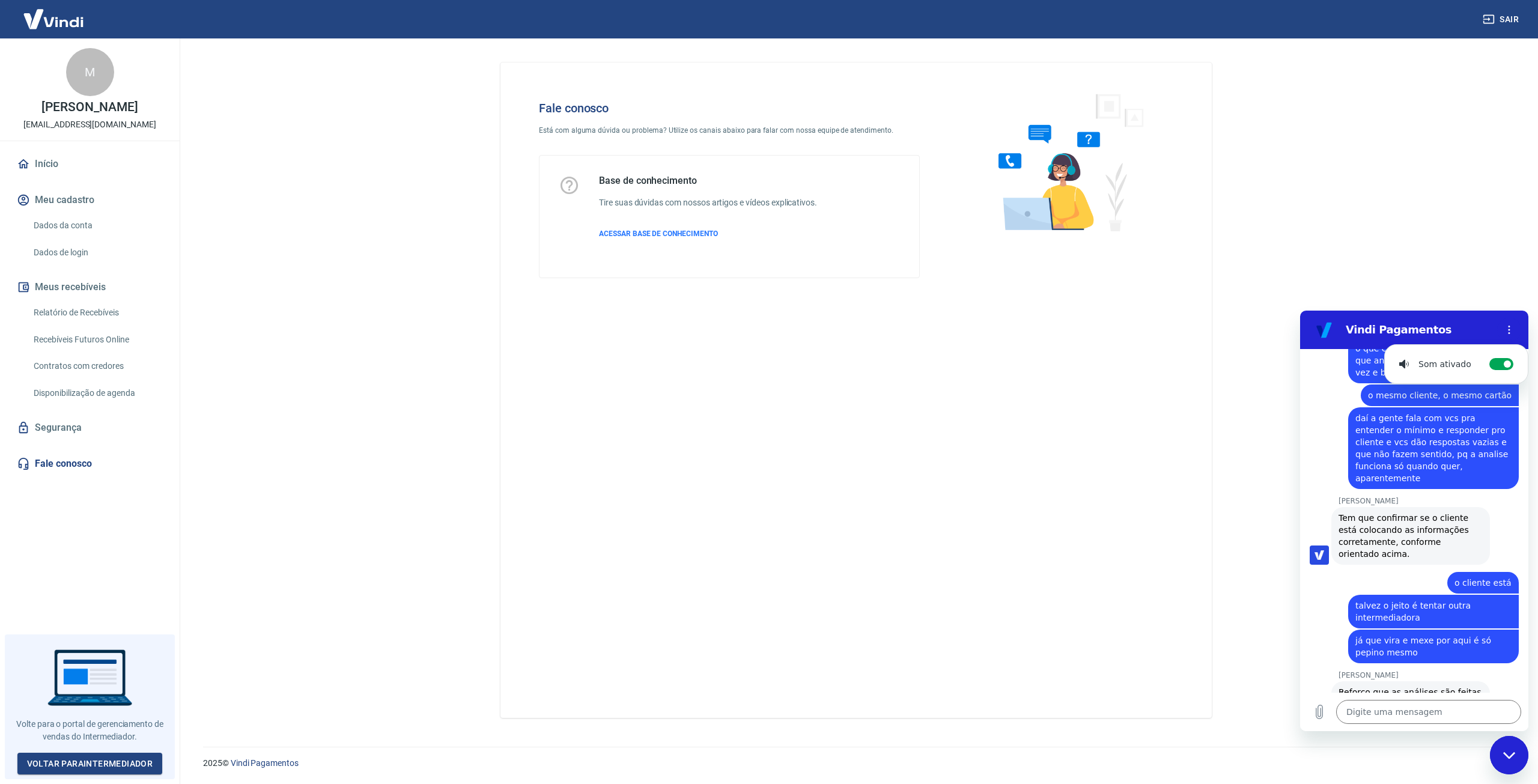
click at [1305, 245] on main "Fale conosco Está com alguma dúvida ou problema? Utilize os canais abaixo para …" at bounding box center [856, 411] width 1364 height 746
